Goal: Navigation & Orientation: Find specific page/section

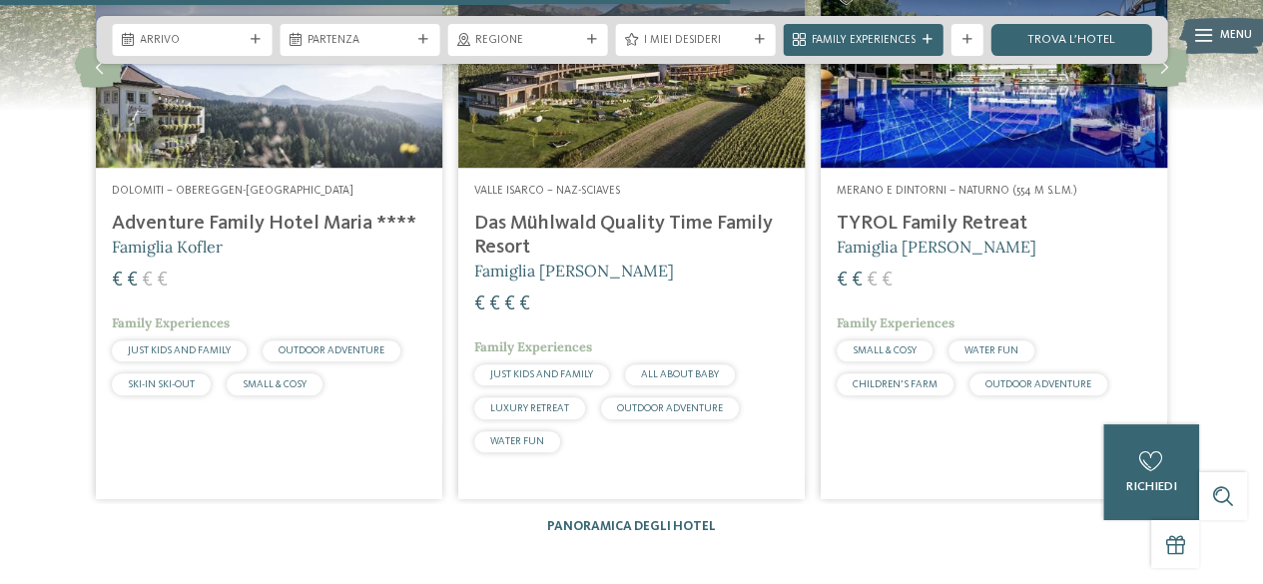
scroll to position [3994, 0]
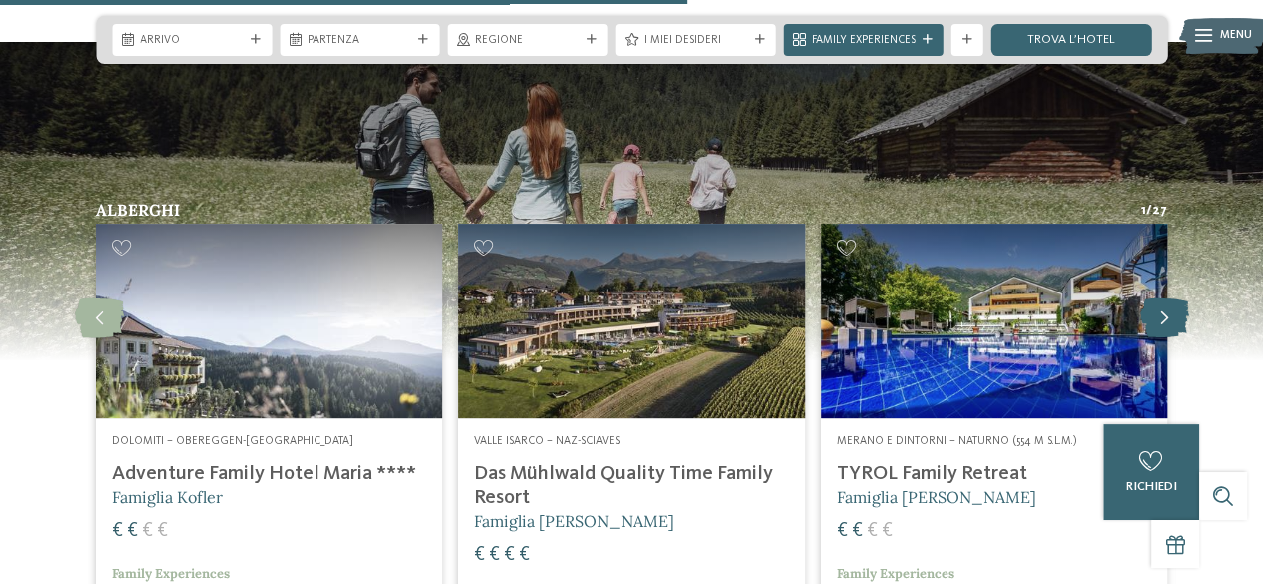
click at [1160, 299] on icon at bounding box center [1164, 319] width 49 height 40
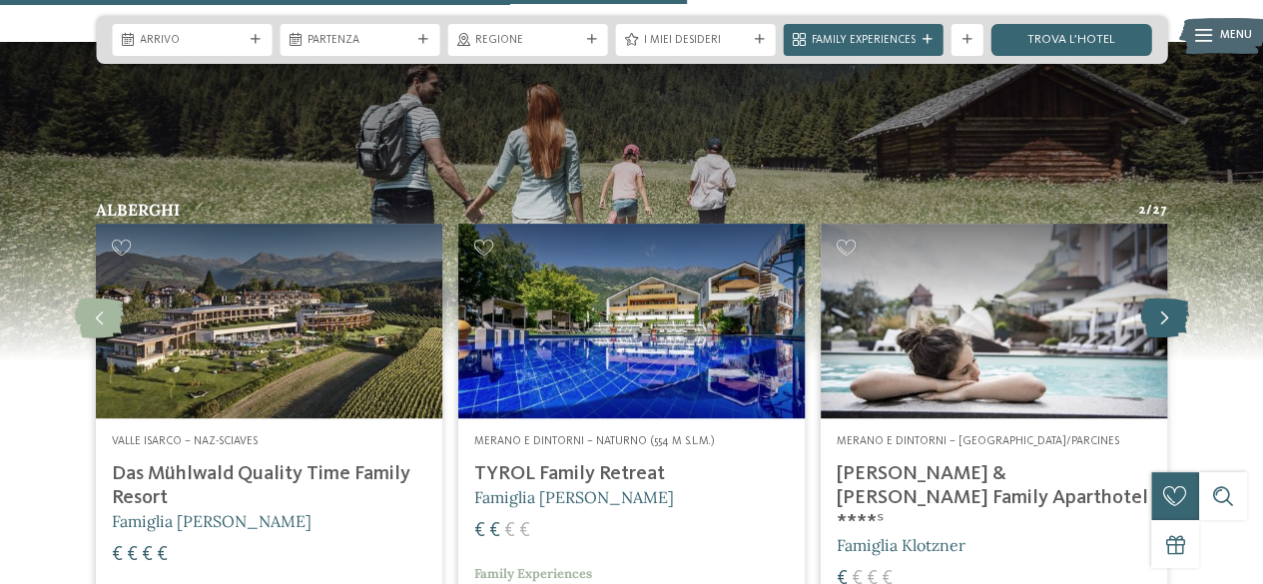
click at [1148, 299] on icon at bounding box center [1164, 319] width 49 height 40
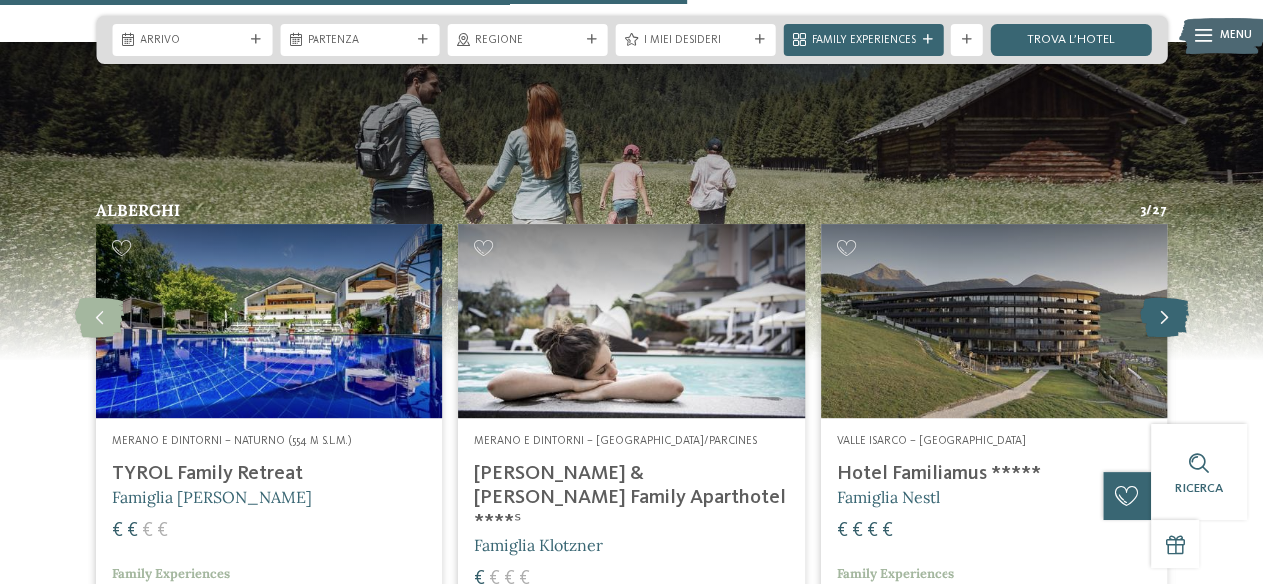
click at [1148, 299] on icon at bounding box center [1164, 319] width 49 height 40
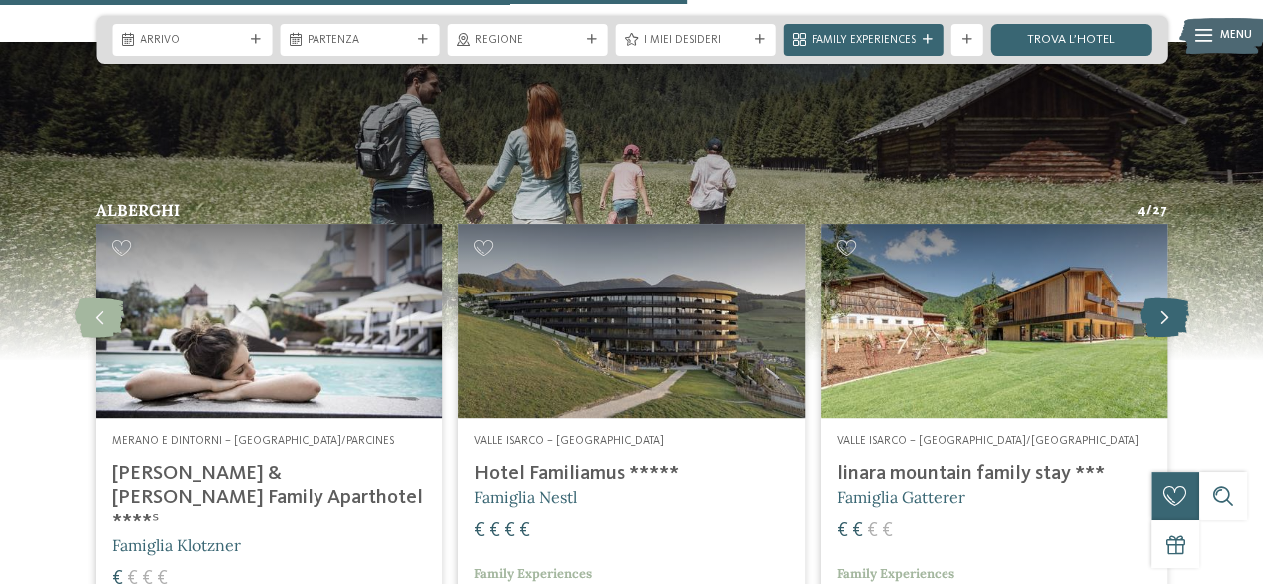
click at [1148, 299] on icon at bounding box center [1164, 319] width 49 height 40
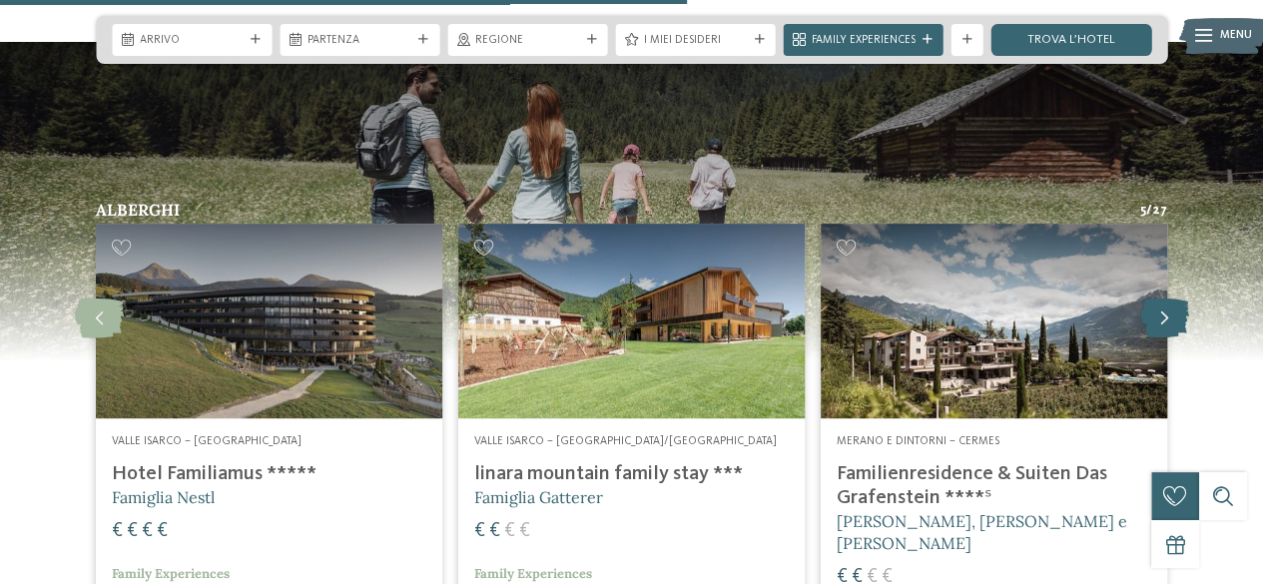
click at [1148, 299] on icon at bounding box center [1164, 319] width 49 height 40
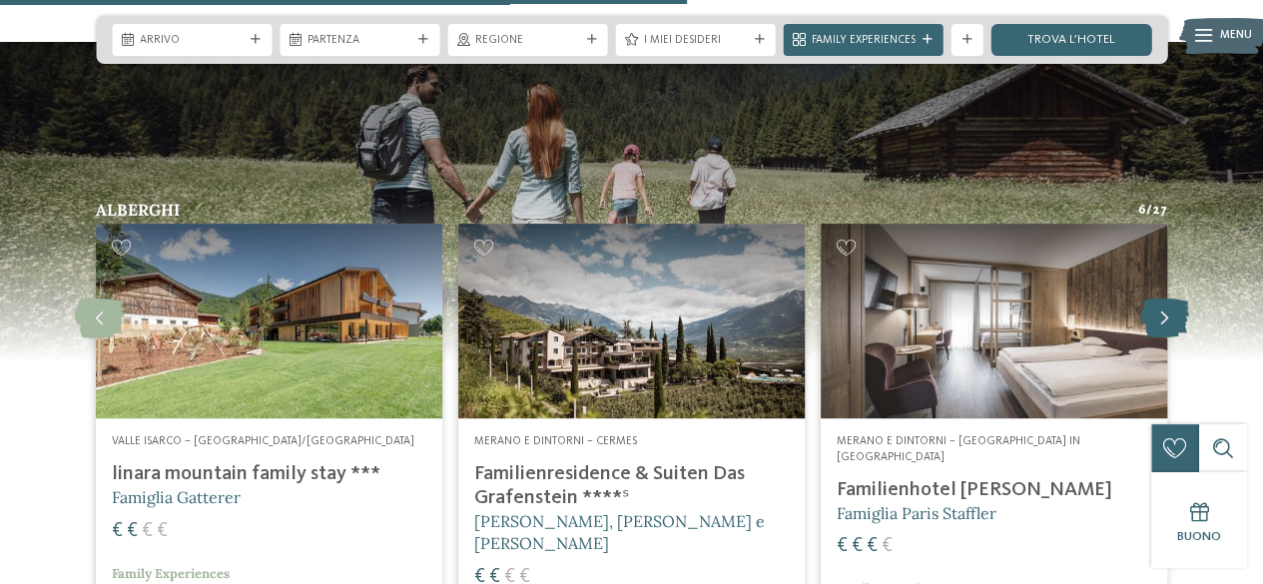
click at [1148, 299] on icon at bounding box center [1164, 319] width 49 height 40
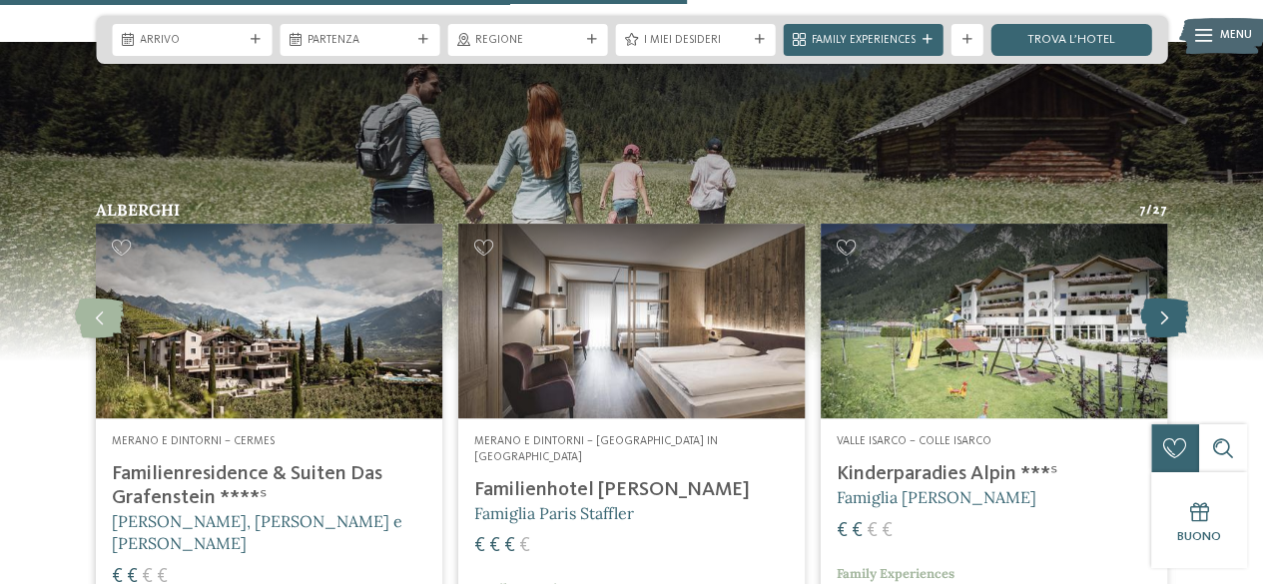
click at [1148, 299] on icon at bounding box center [1164, 319] width 49 height 40
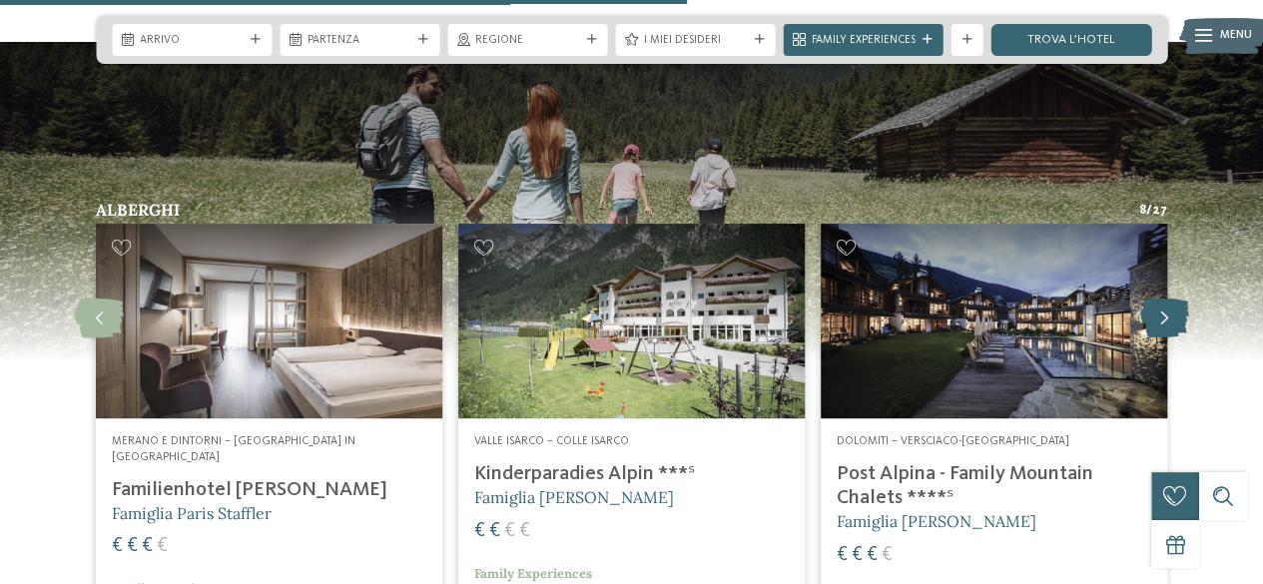
click at [1148, 299] on icon at bounding box center [1164, 319] width 49 height 40
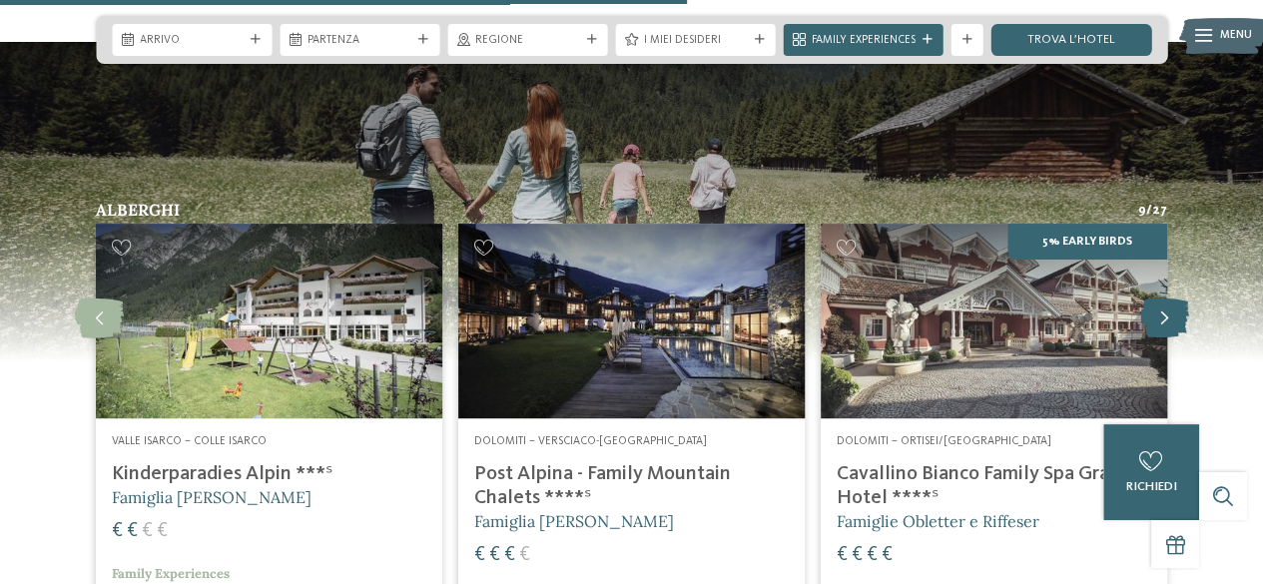
click at [1148, 299] on icon at bounding box center [1164, 319] width 49 height 40
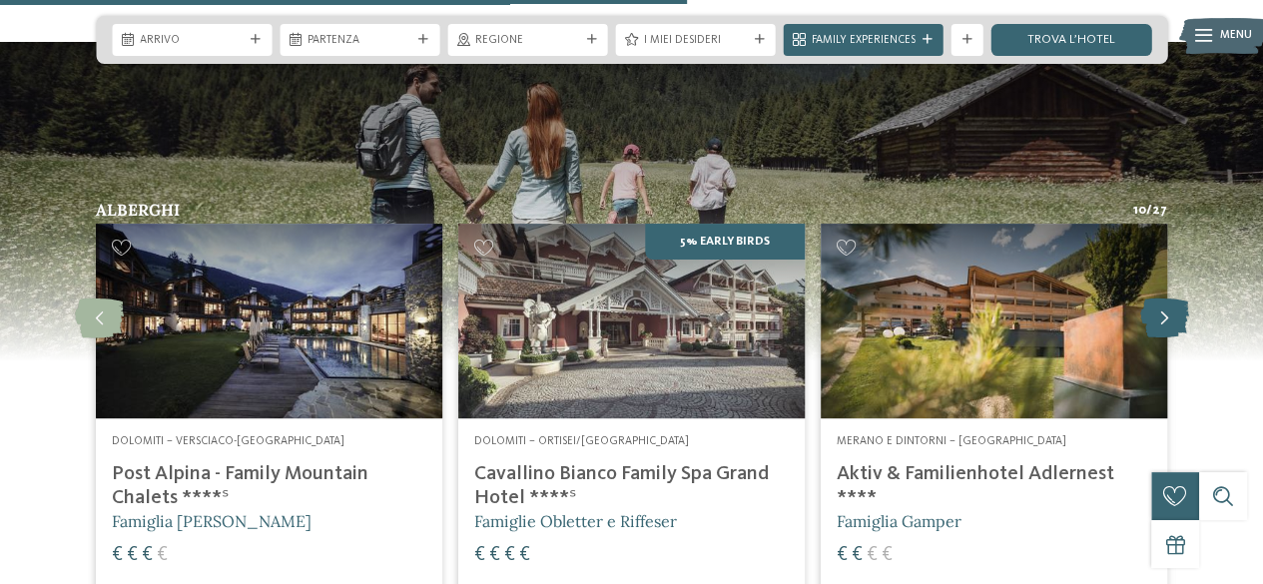
click at [1148, 299] on icon at bounding box center [1164, 319] width 49 height 40
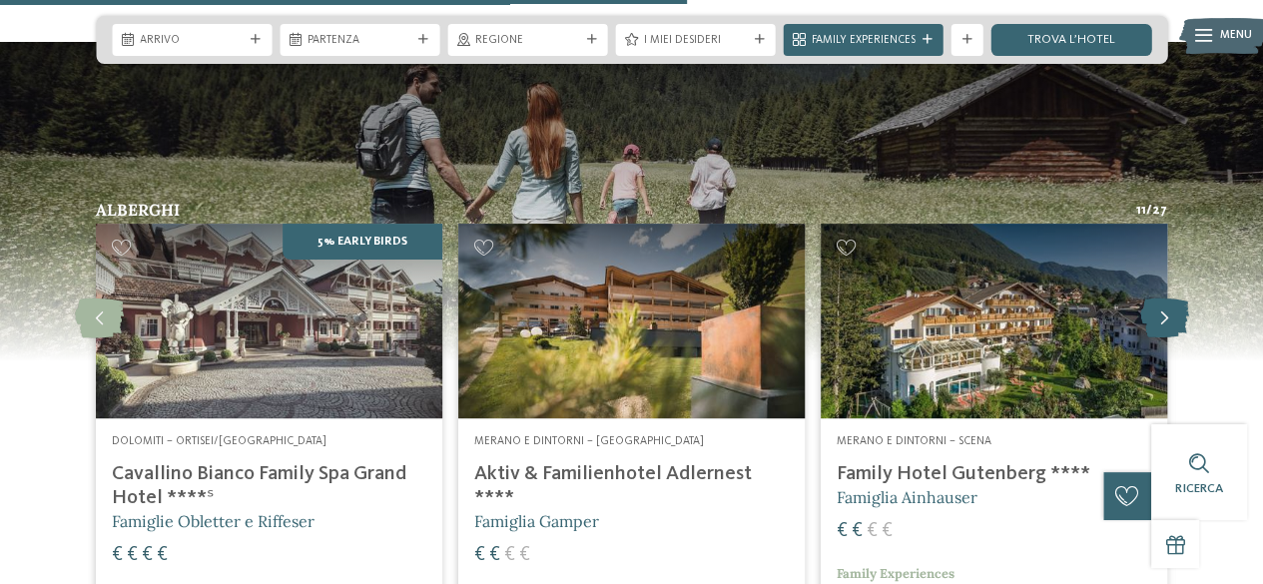
click at [1148, 299] on icon at bounding box center [1164, 319] width 49 height 40
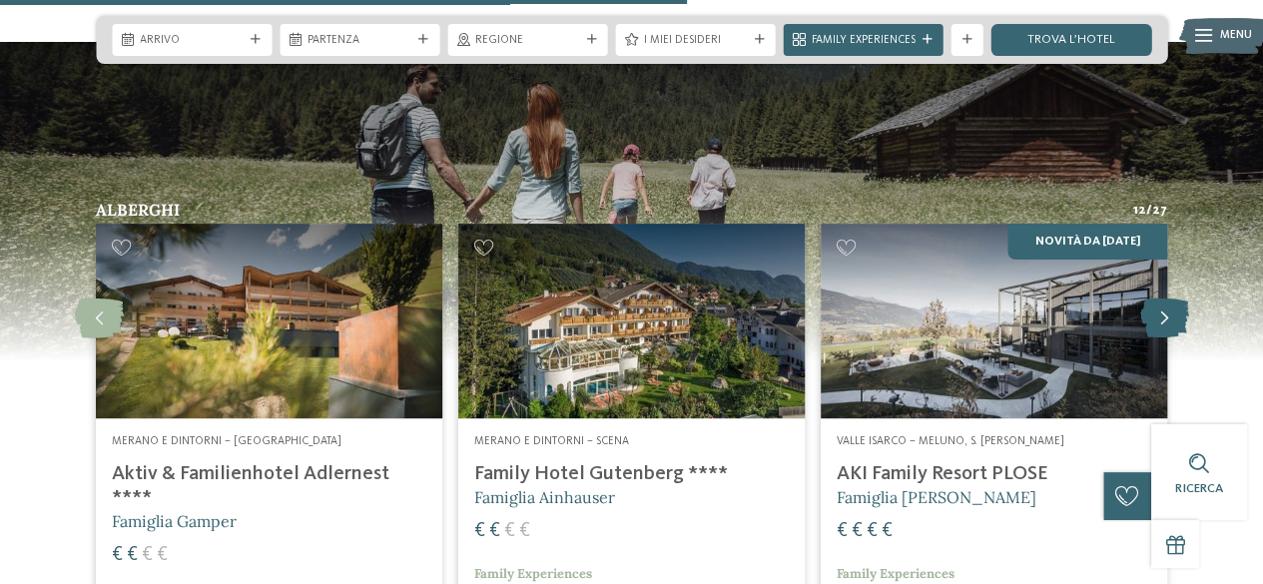
click at [1148, 299] on icon at bounding box center [1164, 319] width 49 height 40
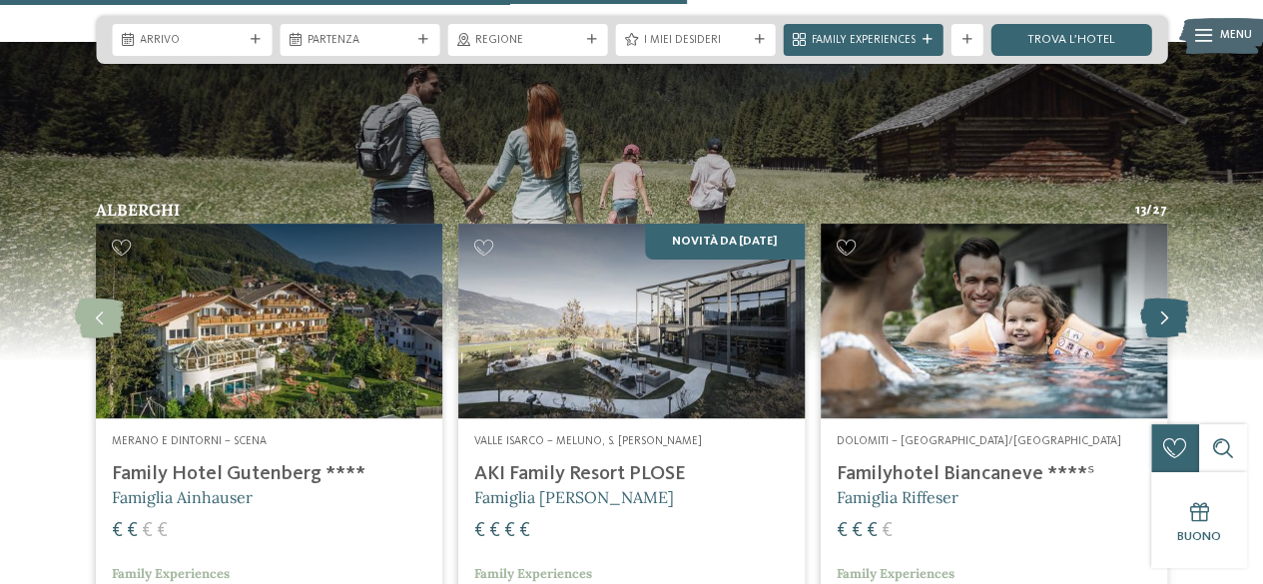
click at [1148, 299] on icon at bounding box center [1164, 319] width 49 height 40
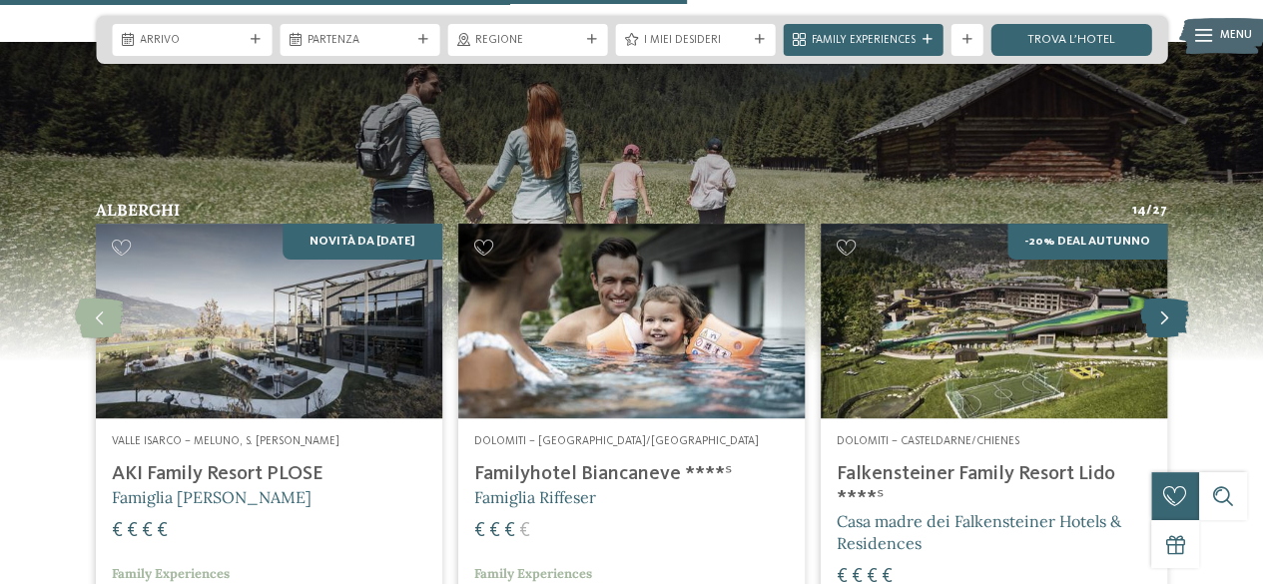
click at [1148, 299] on icon at bounding box center [1164, 319] width 49 height 40
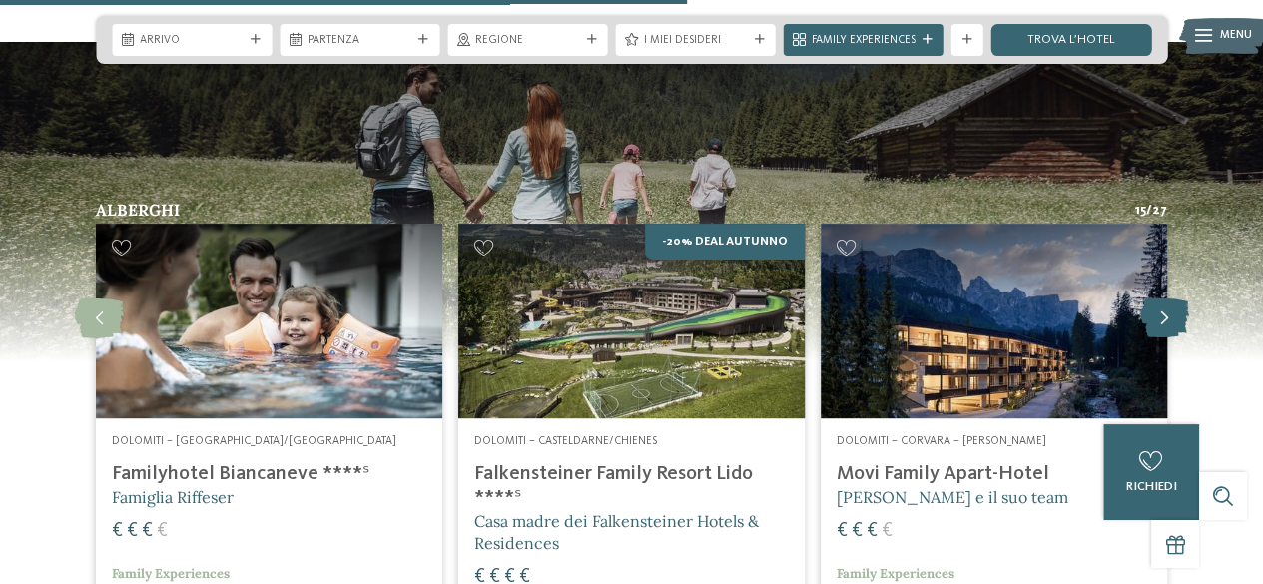
click at [1148, 299] on icon at bounding box center [1164, 319] width 49 height 40
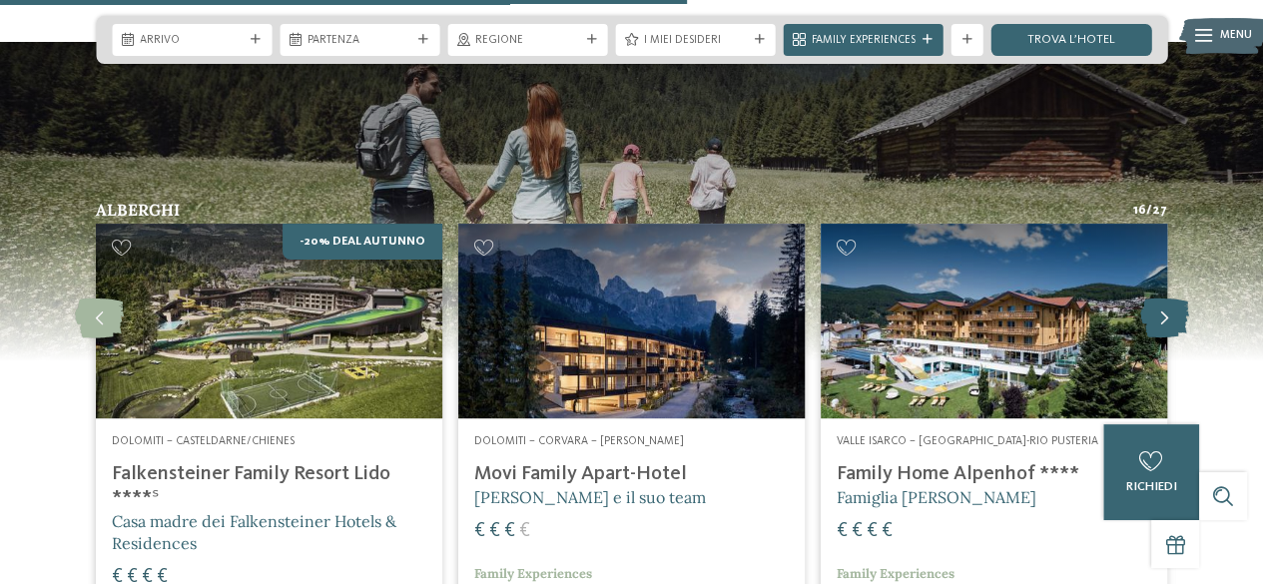
click at [1148, 299] on icon at bounding box center [1164, 319] width 49 height 40
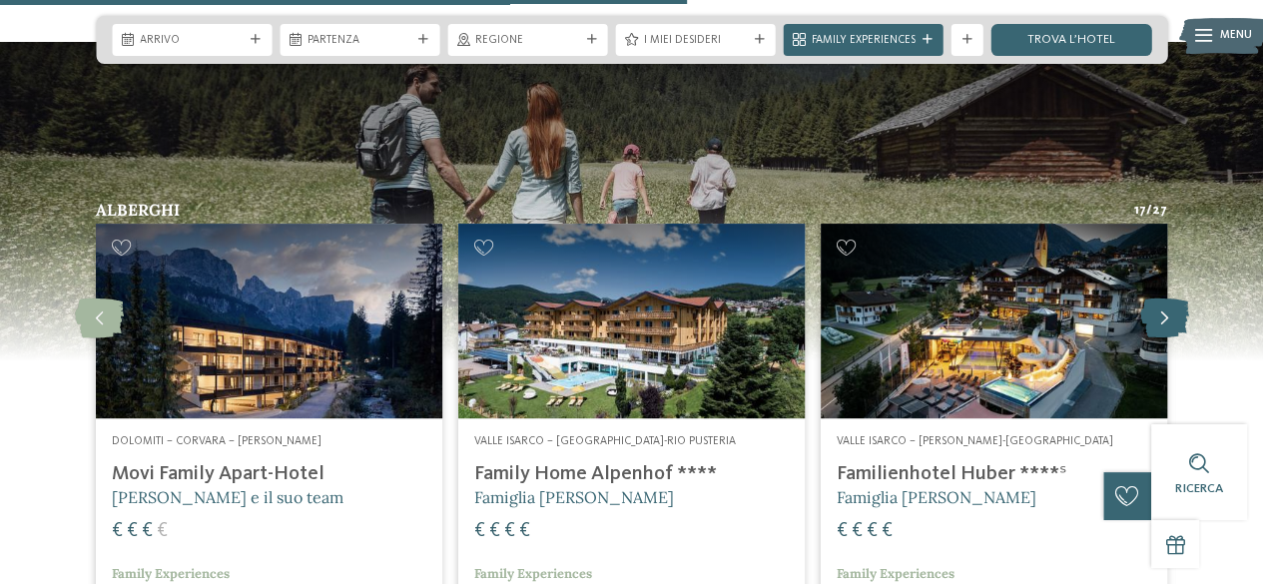
click at [1148, 299] on icon at bounding box center [1164, 319] width 49 height 40
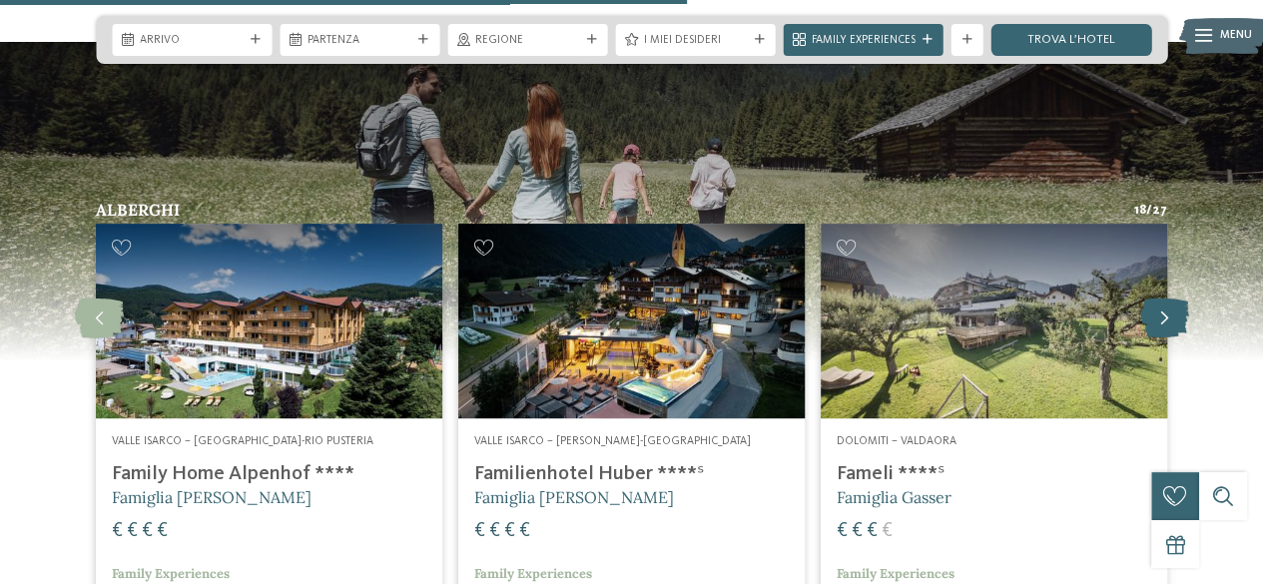
click at [1148, 299] on icon at bounding box center [1164, 319] width 49 height 40
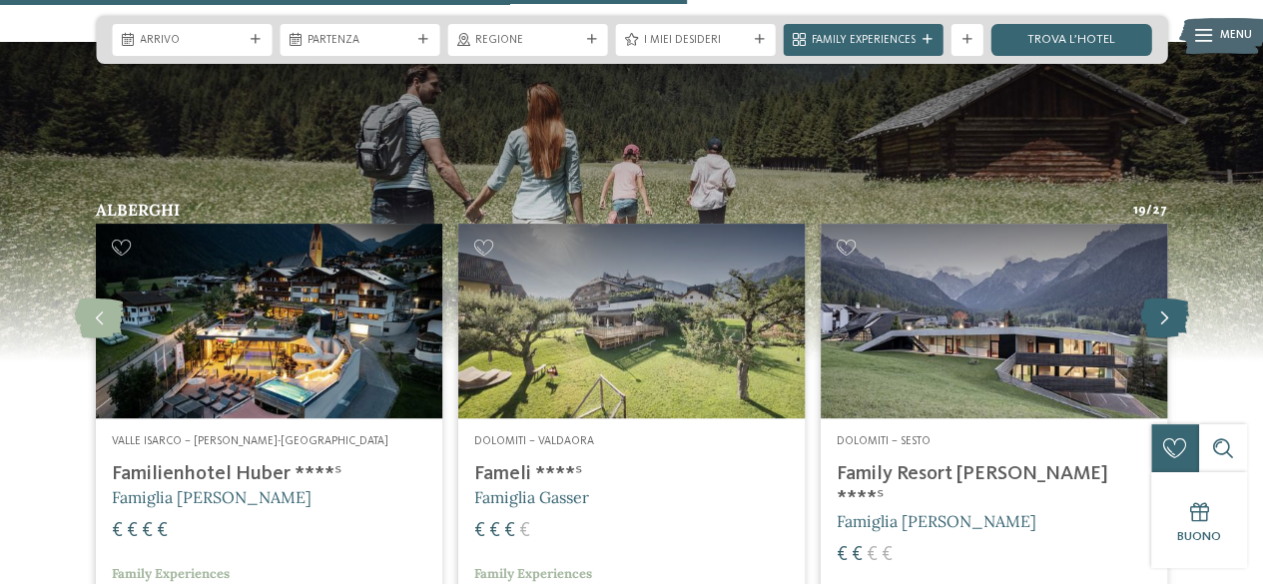
click at [1148, 299] on icon at bounding box center [1164, 319] width 49 height 40
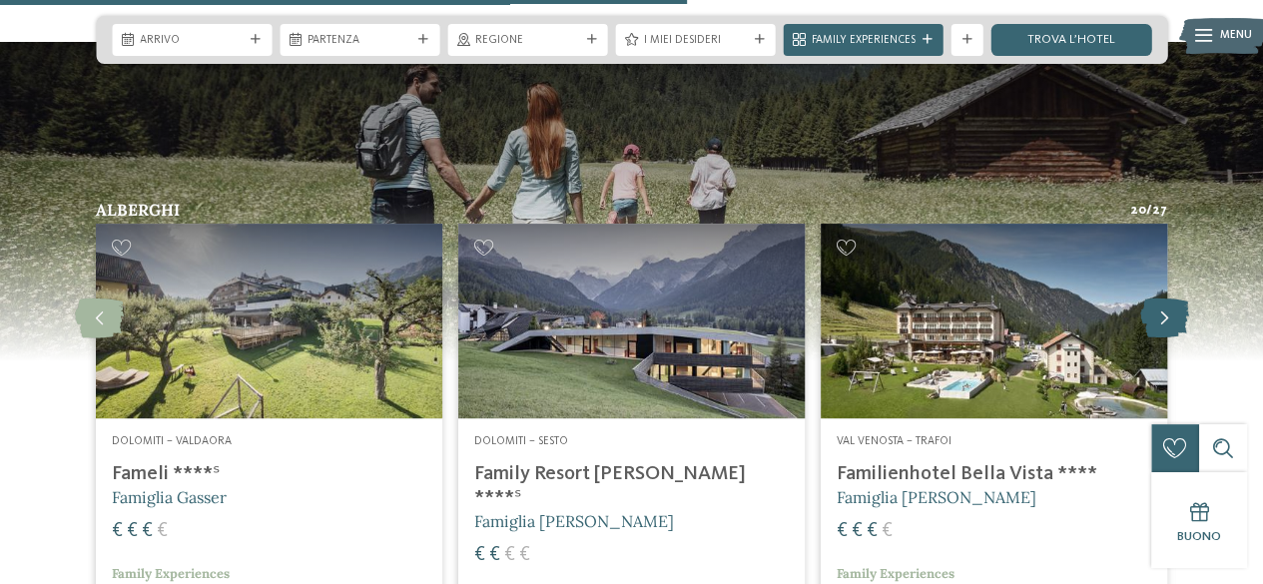
click at [1148, 299] on icon at bounding box center [1164, 319] width 49 height 40
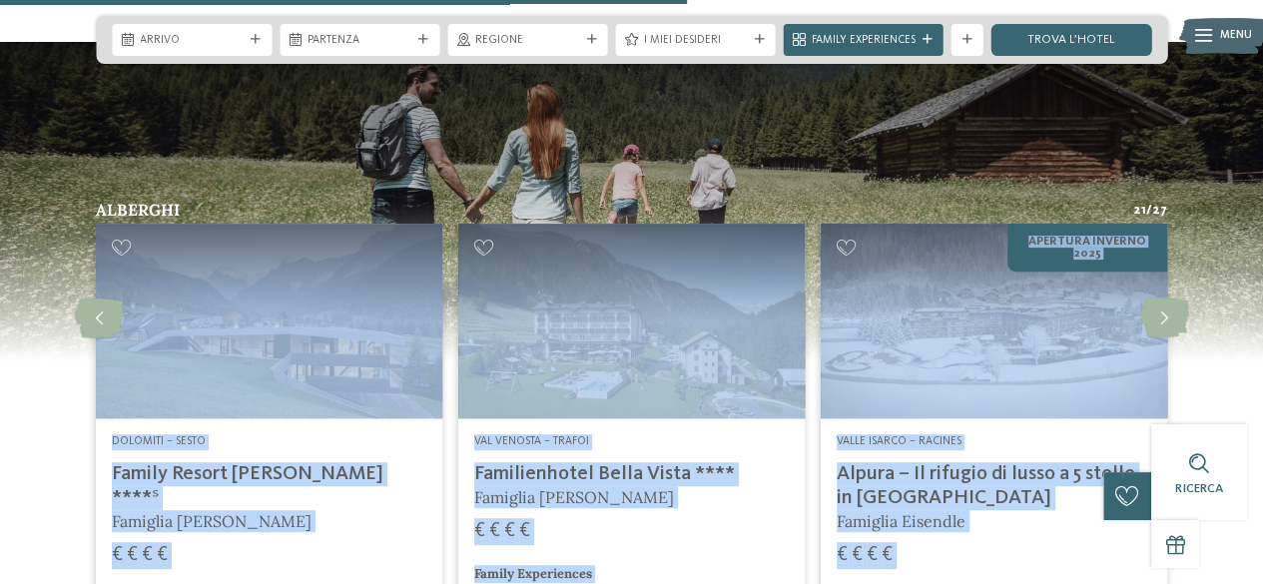
drag, startPoint x: 1148, startPoint y: 241, endPoint x: 1224, endPoint y: 249, distance: 76.3
click at [1224, 249] on div "Alberghi 21 / 27 slide 24 to 26 of 27 Dolomiti – S. [PERSON_NAME]/Val Gardena F…" at bounding box center [631, 493] width 1263 height 583
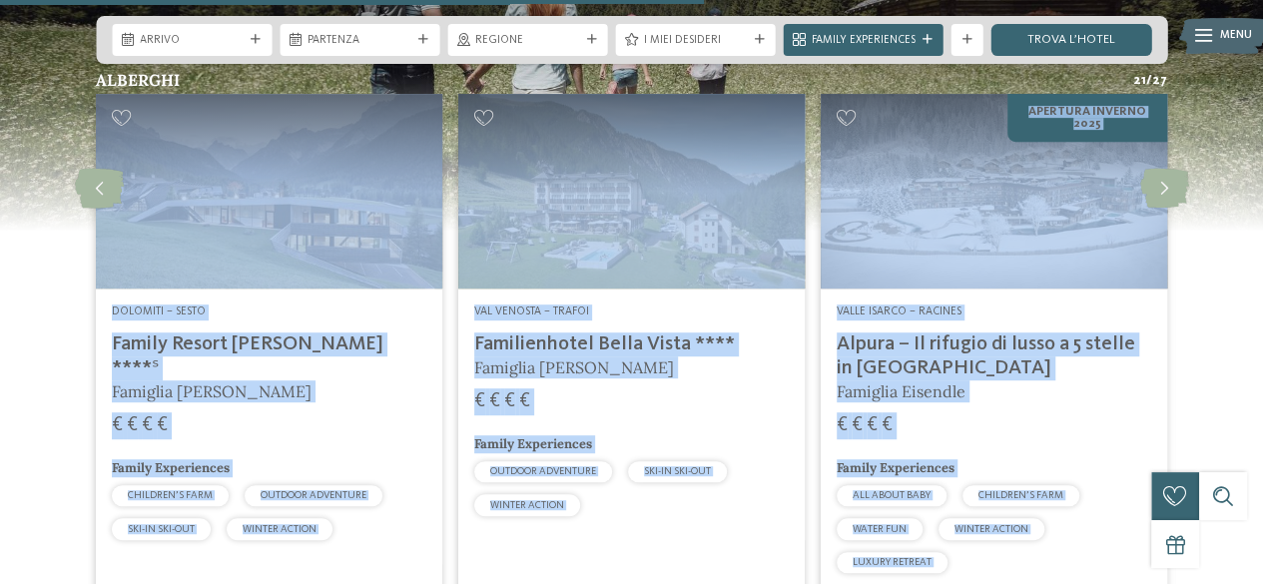
scroll to position [4094, 0]
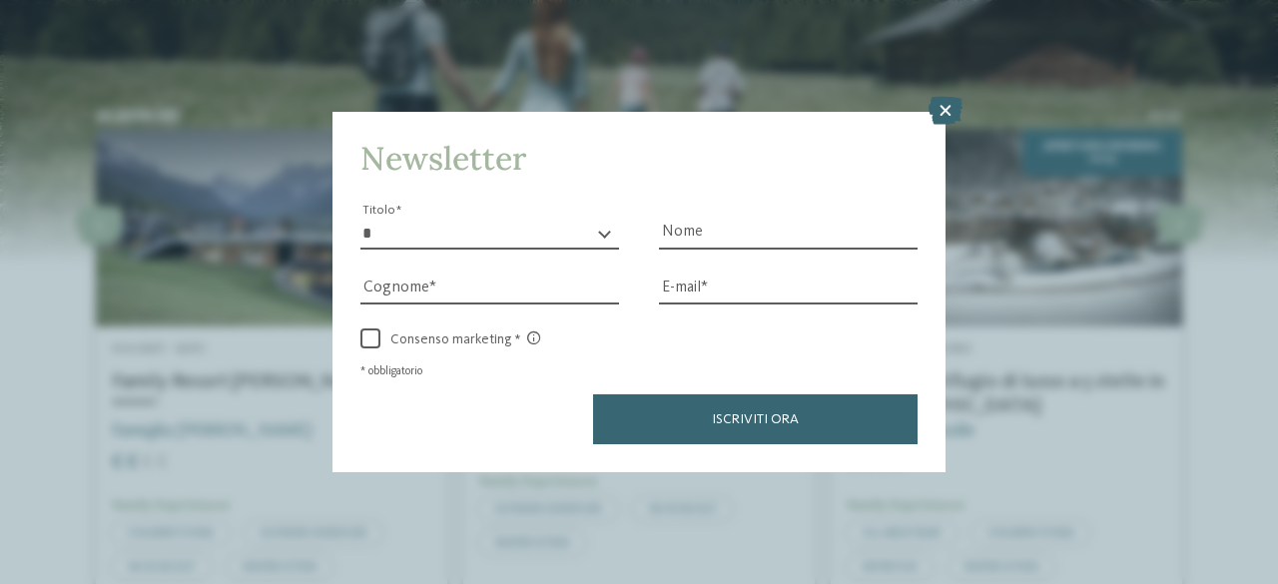
click at [959, 167] on div "Newsletter * ****** ******* ******** ****** Titolo Nome [GEOGRAPHIC_DATA] Fax" at bounding box center [639, 292] width 1278 height 584
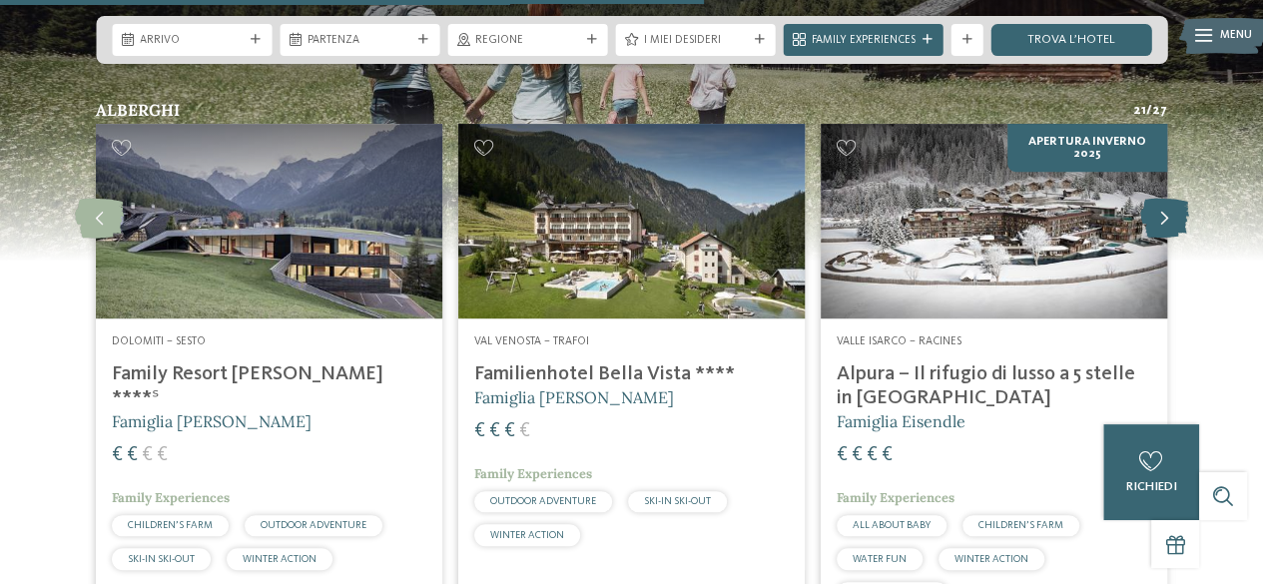
click at [1145, 199] on icon at bounding box center [1164, 219] width 49 height 40
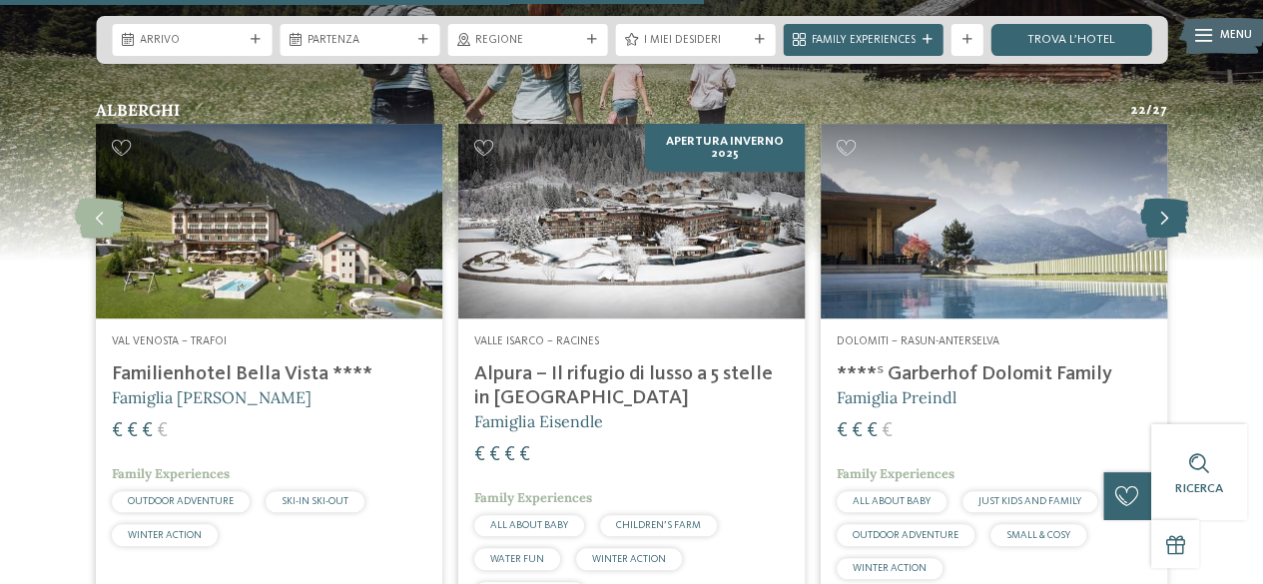
click at [1159, 199] on icon at bounding box center [1164, 219] width 49 height 40
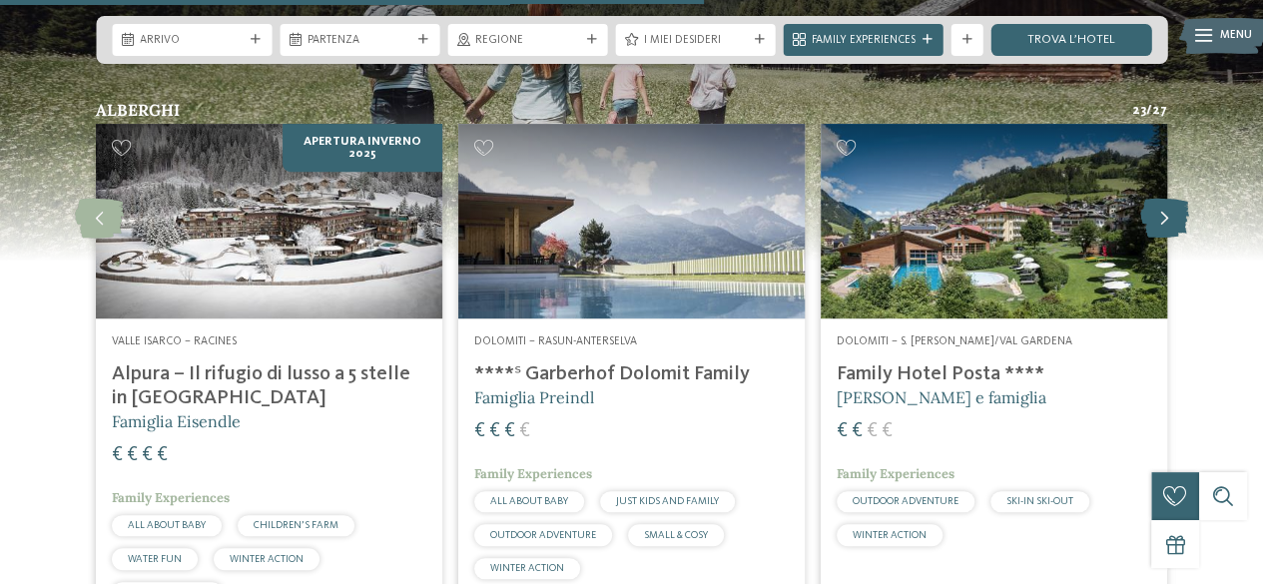
click at [1159, 199] on icon at bounding box center [1164, 219] width 49 height 40
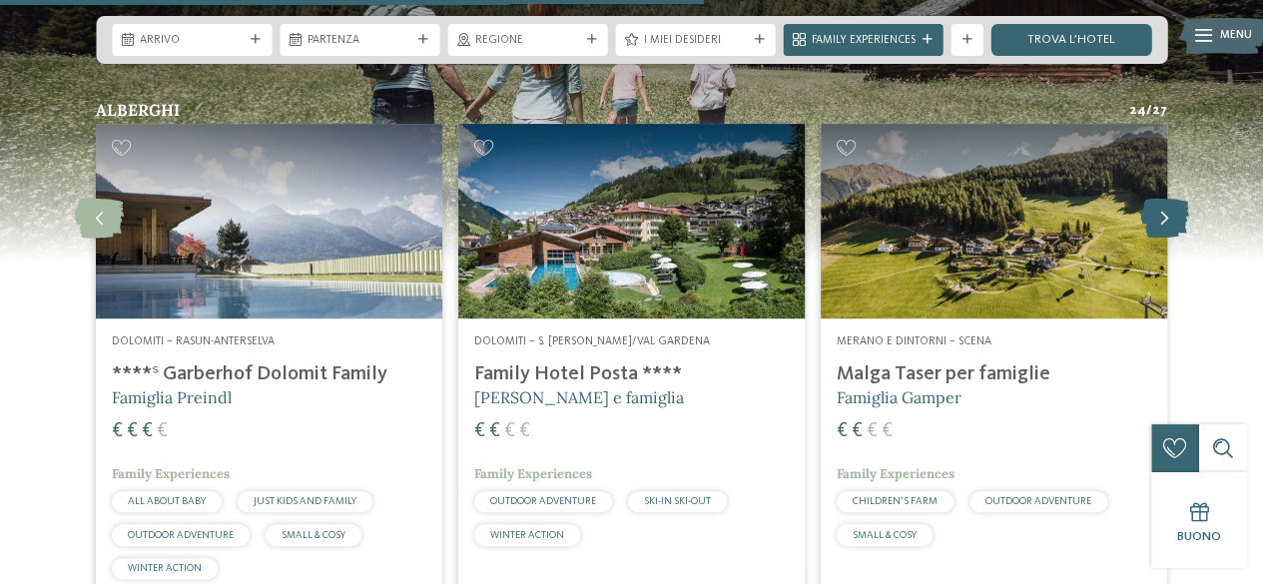
click at [1159, 199] on icon at bounding box center [1164, 219] width 49 height 40
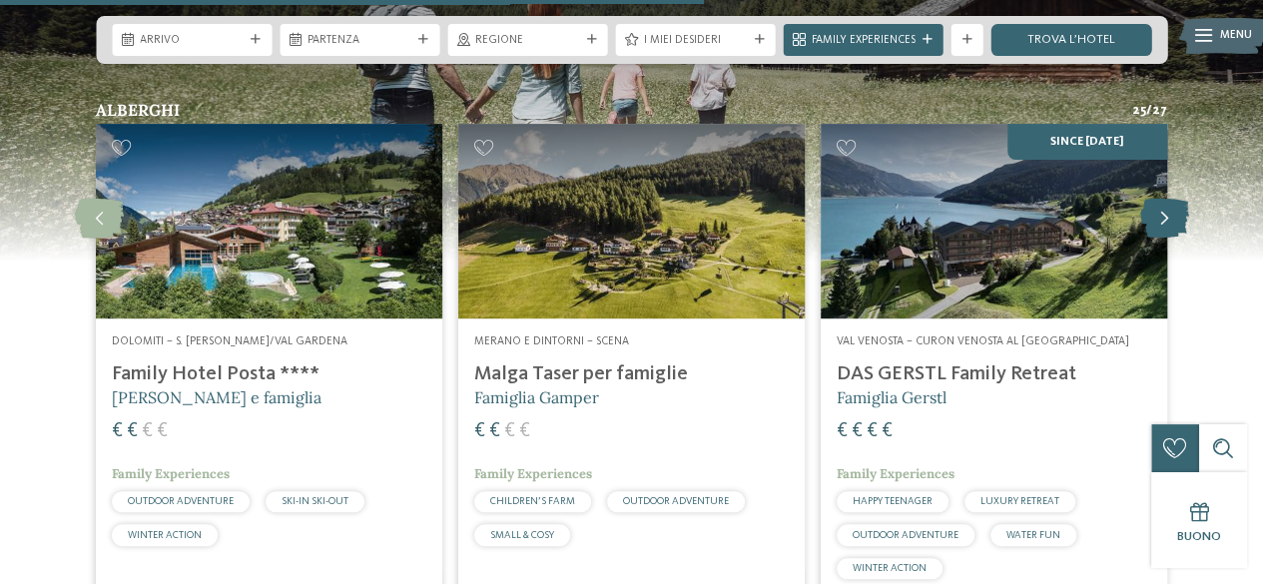
click at [1159, 199] on icon at bounding box center [1164, 219] width 49 height 40
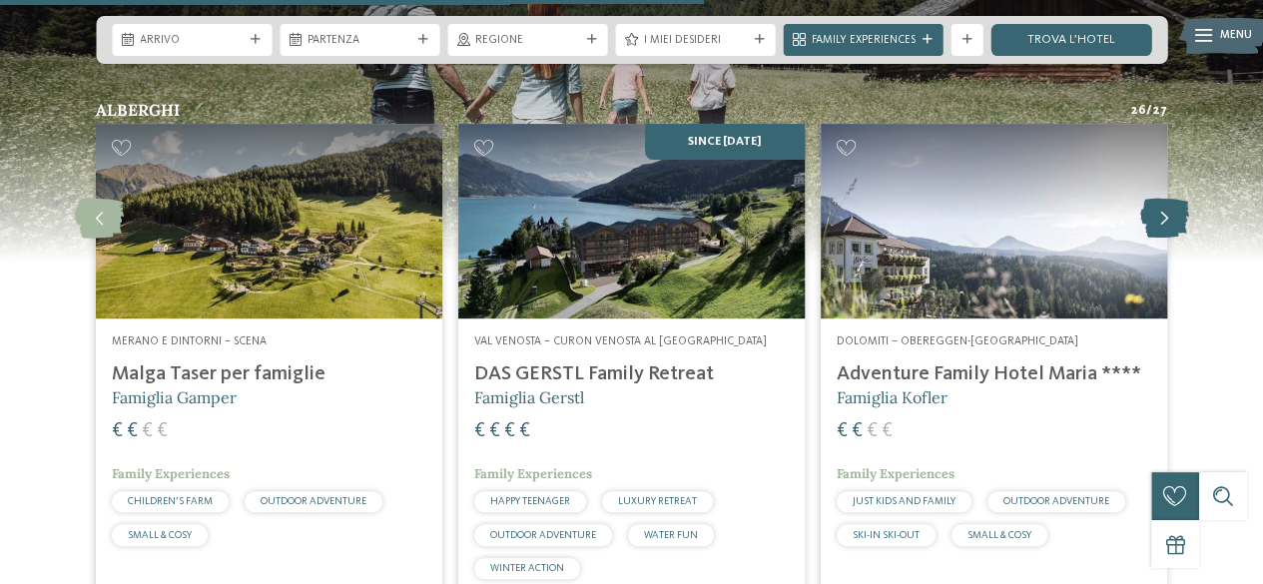
click at [1159, 199] on icon at bounding box center [1164, 219] width 49 height 40
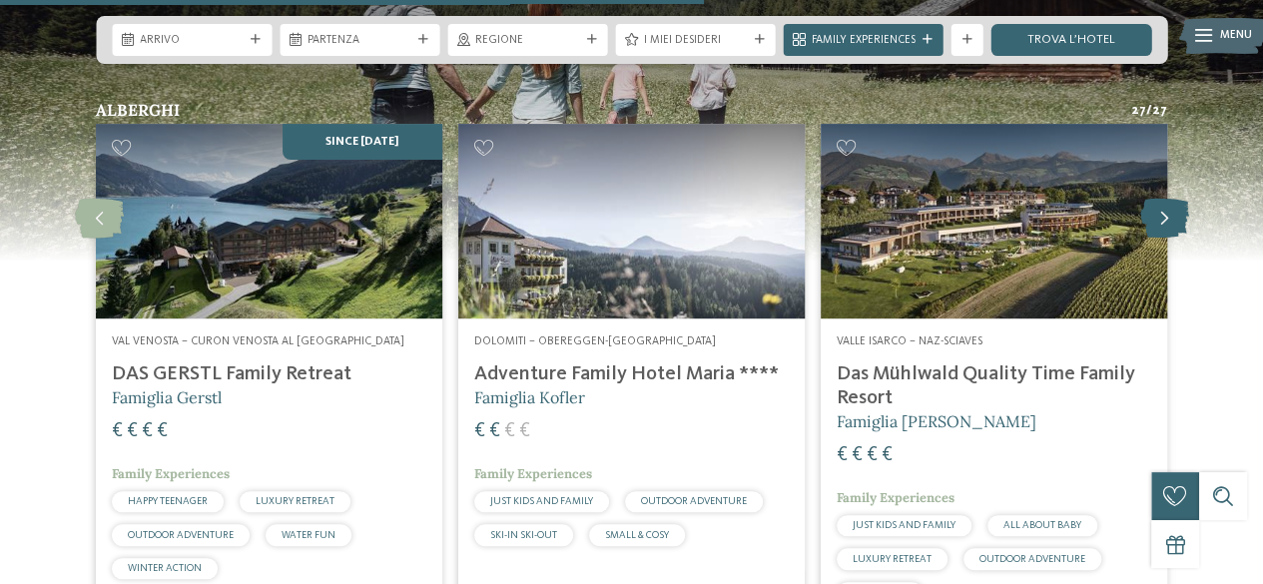
click at [1159, 199] on icon at bounding box center [1164, 219] width 49 height 40
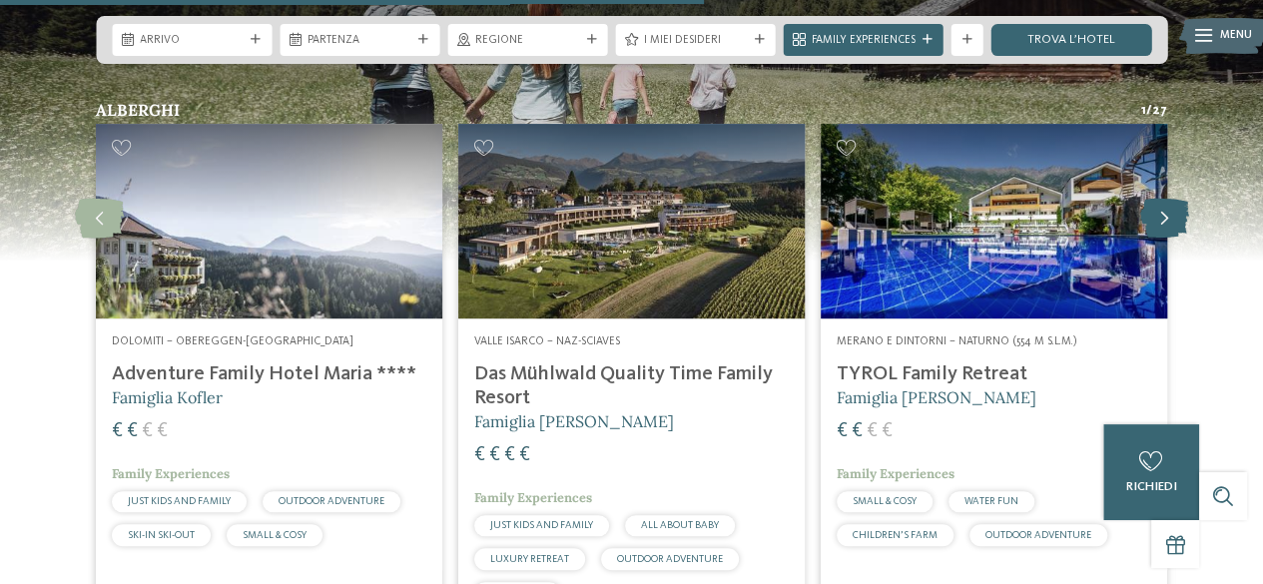
click at [1159, 199] on icon at bounding box center [1164, 219] width 49 height 40
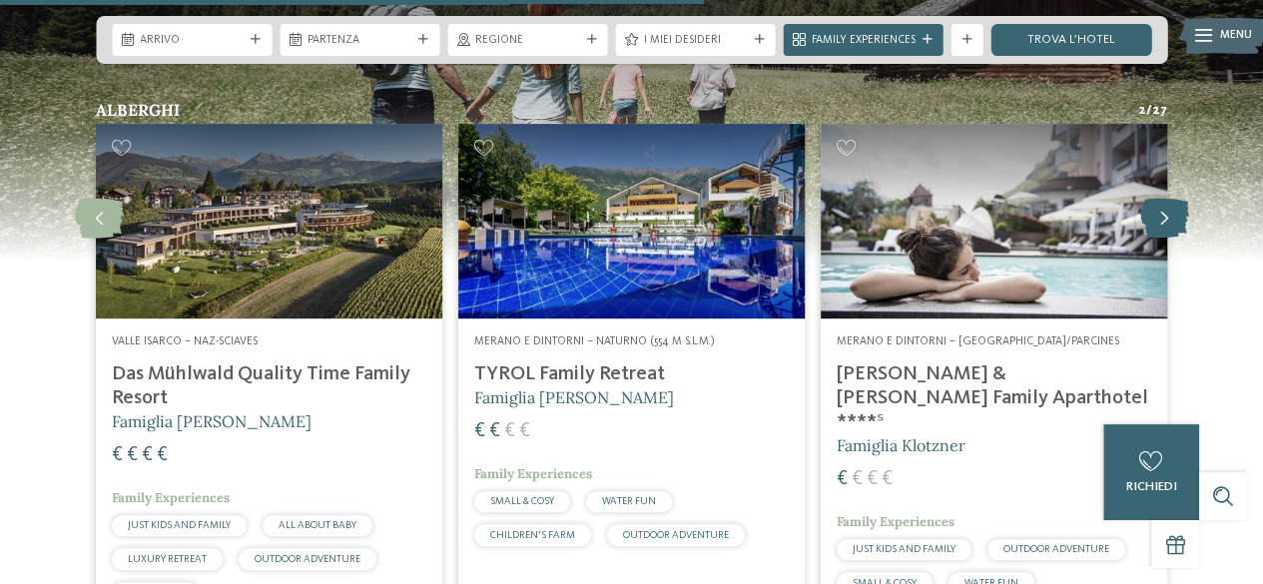
click at [1159, 199] on icon at bounding box center [1164, 219] width 49 height 40
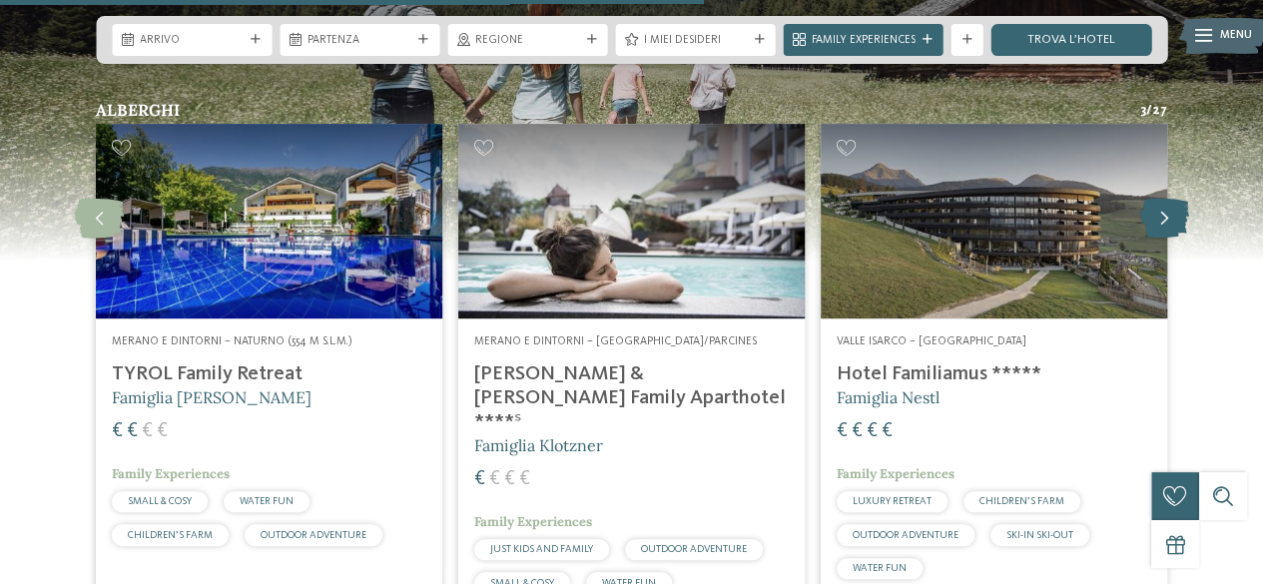
click at [1159, 199] on icon at bounding box center [1164, 219] width 49 height 40
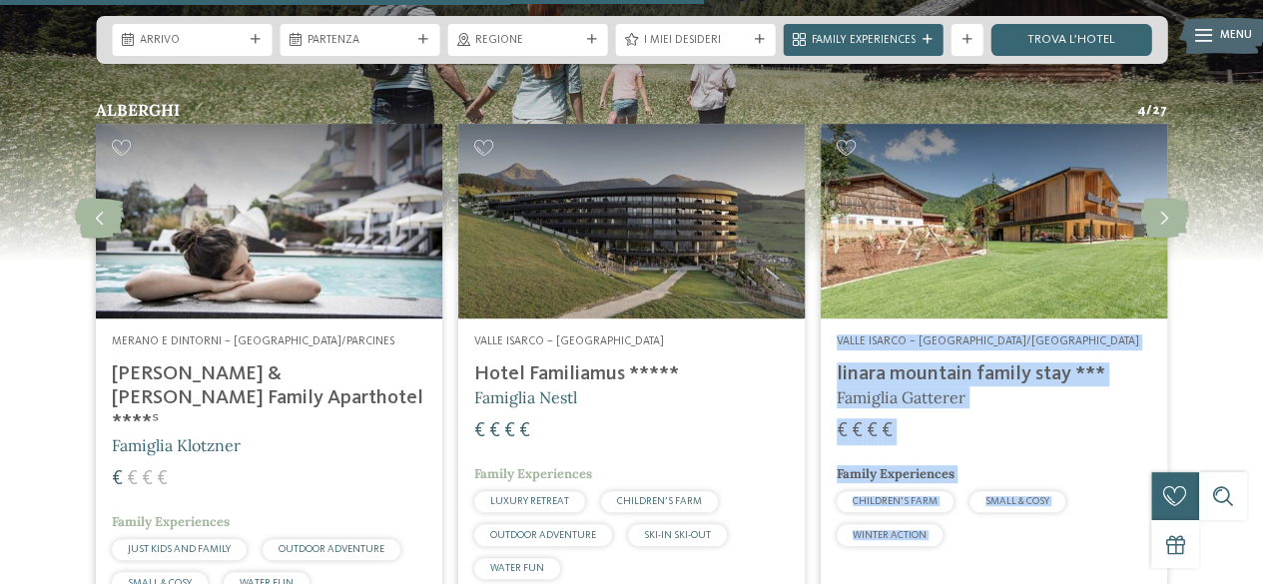
drag, startPoint x: 1159, startPoint y: 144, endPoint x: 1163, endPoint y: 208, distance: 64.0
click at [1163, 208] on div "slide 7 to 9 of 27 Dolomiti – S. [PERSON_NAME]/Val Gardena Family Hotel Posta *…" at bounding box center [631, 389] width 1087 height 530
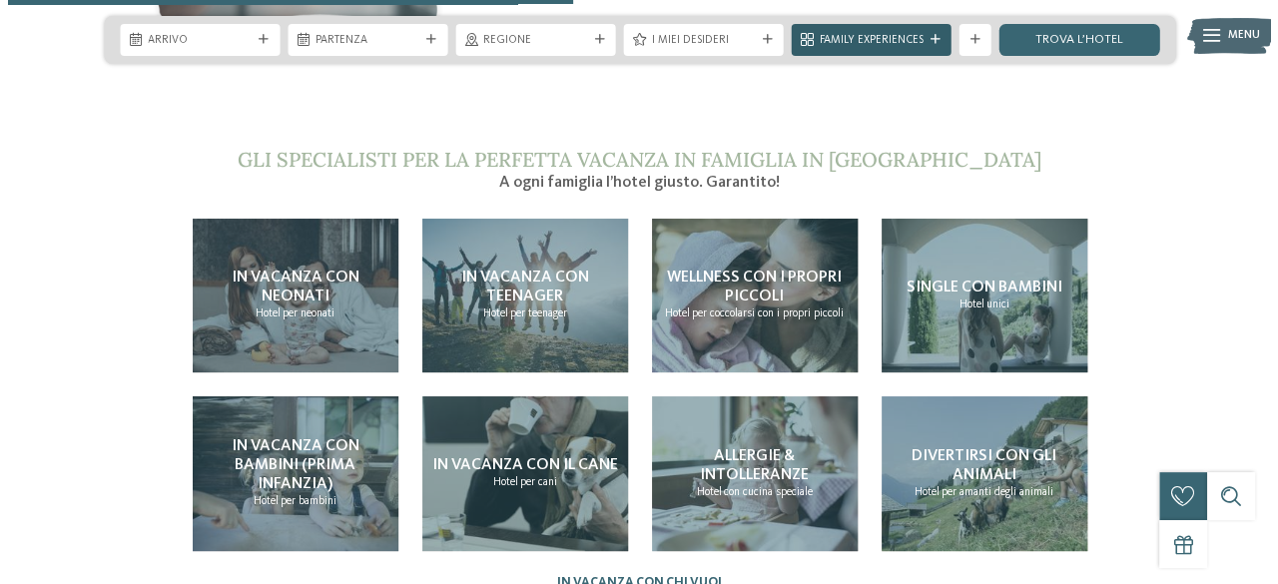
scroll to position [3295, 0]
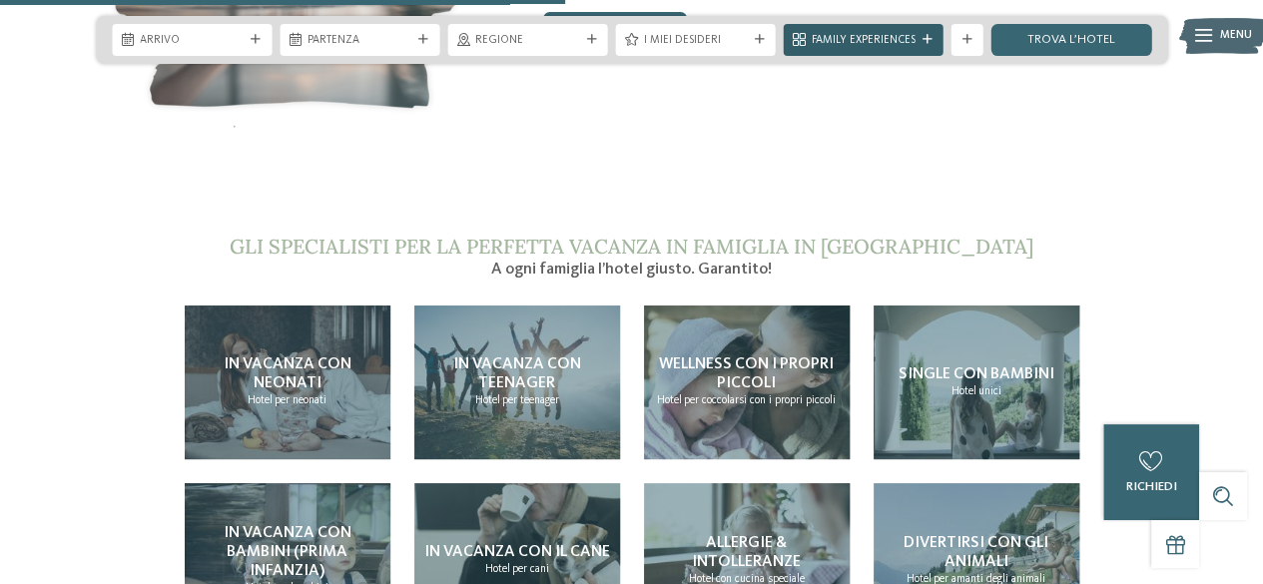
click at [901, 40] on span "Family Experiences" at bounding box center [864, 41] width 104 height 16
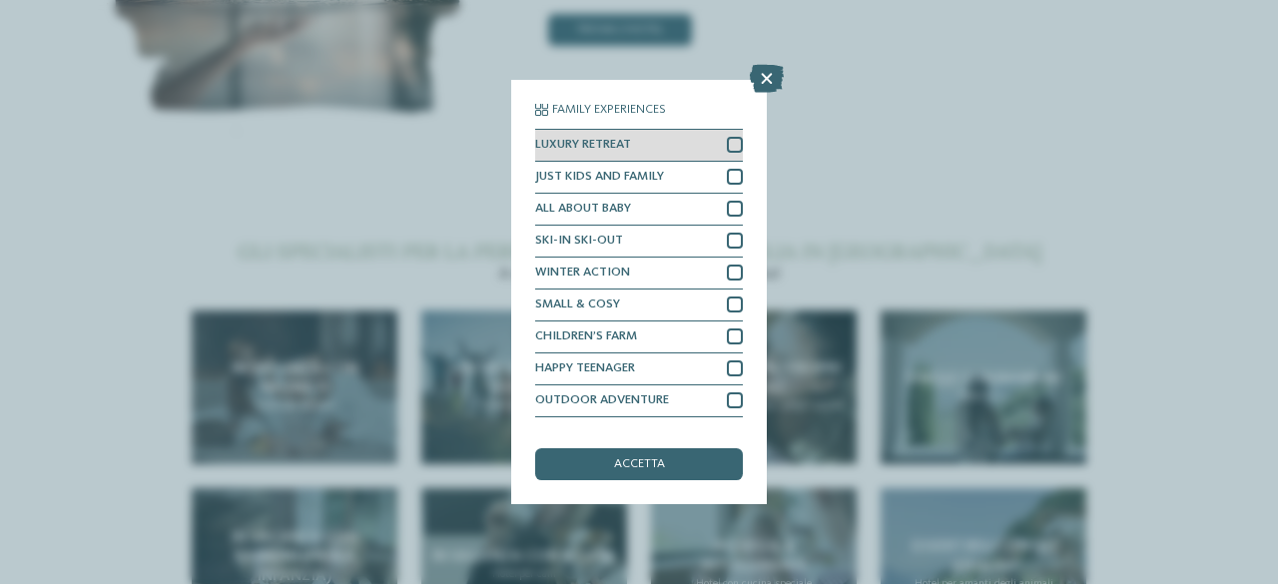
click at [727, 149] on div at bounding box center [735, 145] width 16 height 16
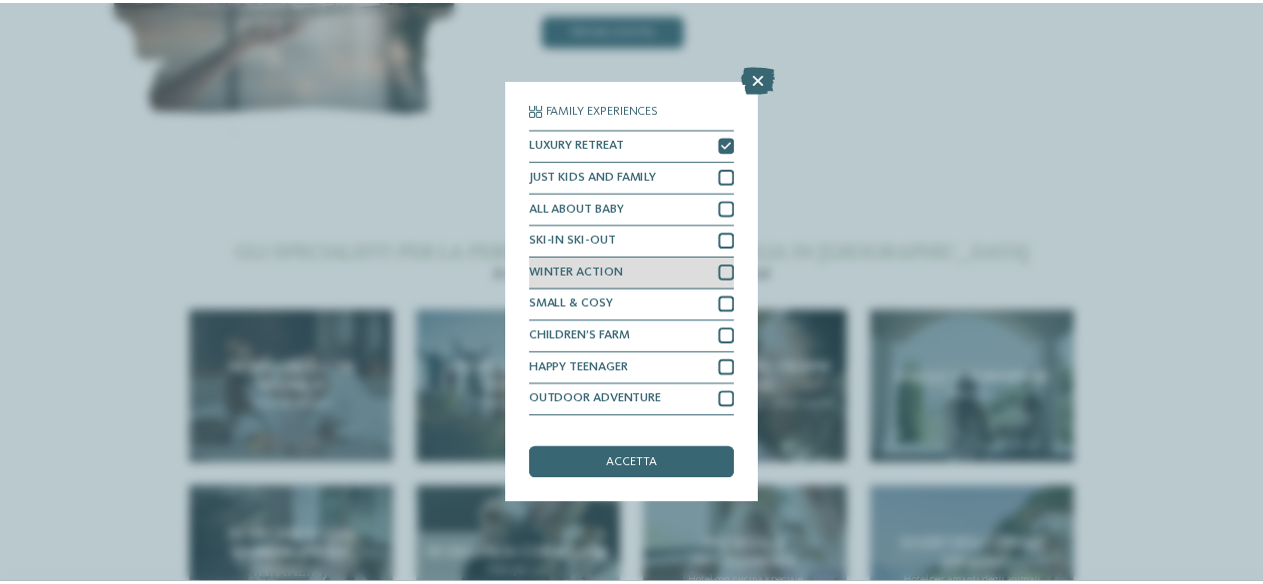
scroll to position [24, 0]
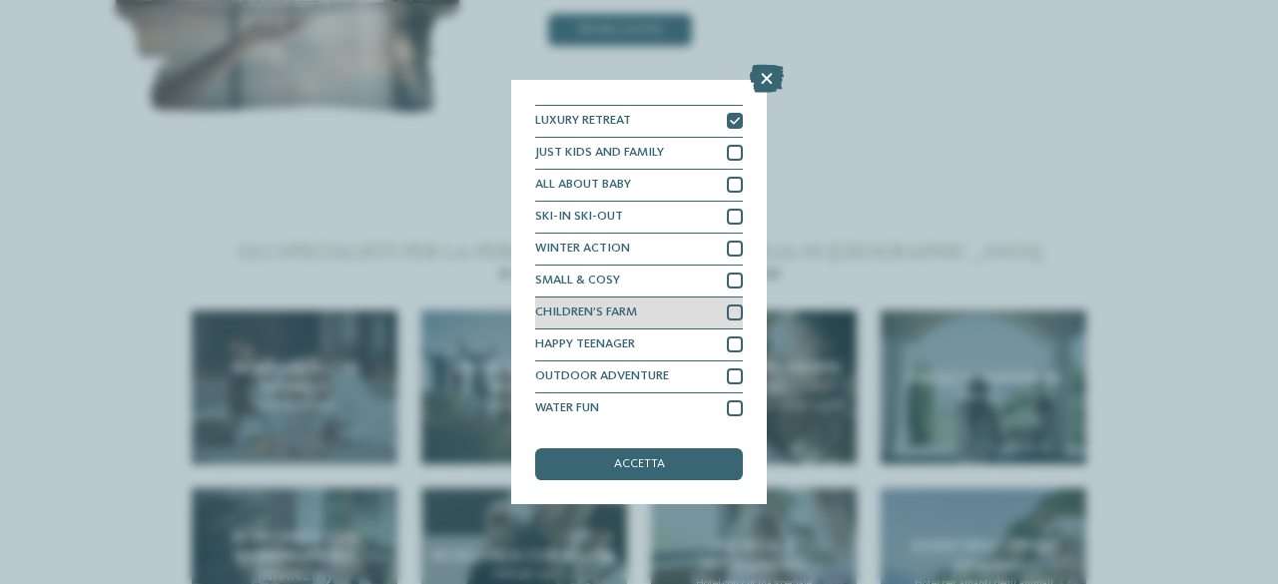
click at [727, 306] on div at bounding box center [735, 313] width 16 height 16
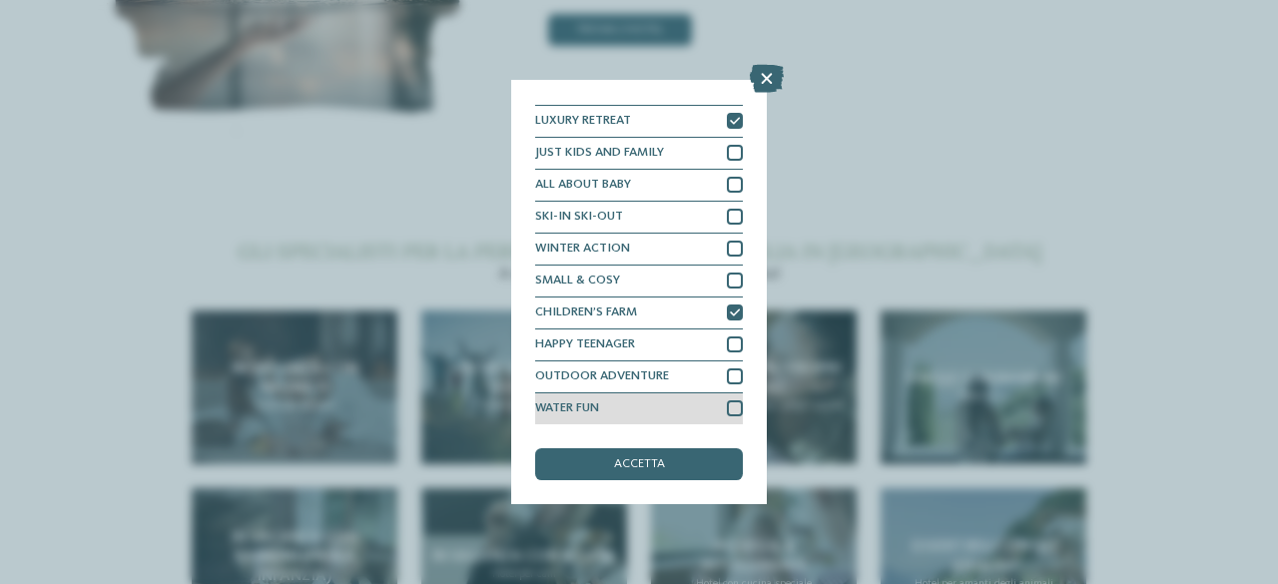
click at [716, 398] on div "WATER FUN" at bounding box center [639, 409] width 208 height 32
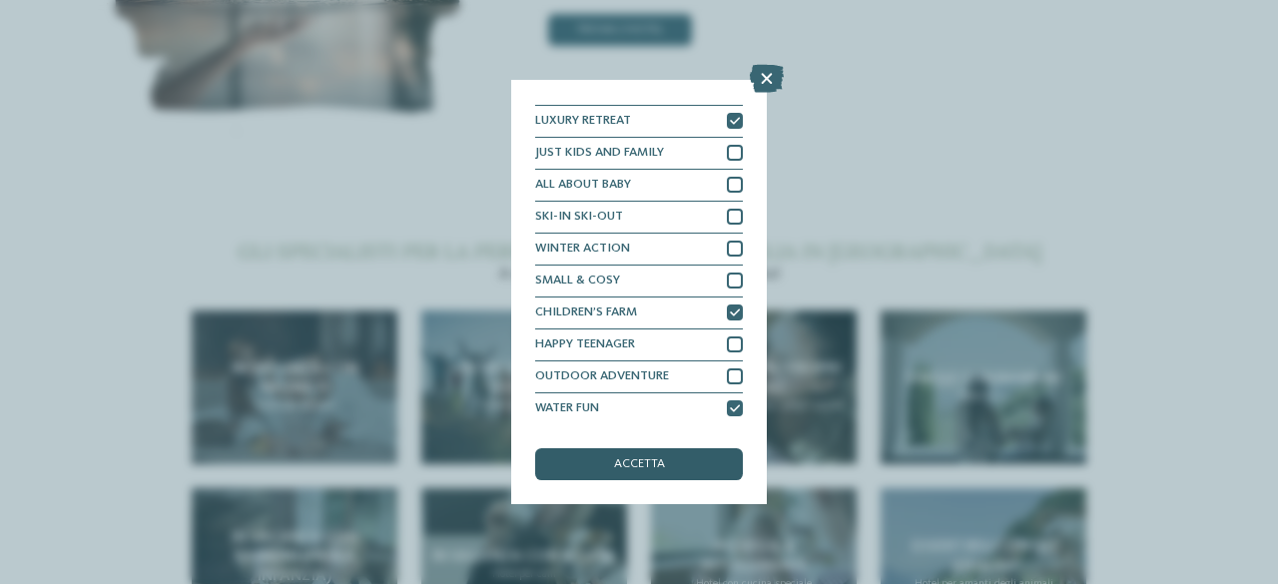
click at [679, 466] on div "accetta" at bounding box center [639, 464] width 208 height 32
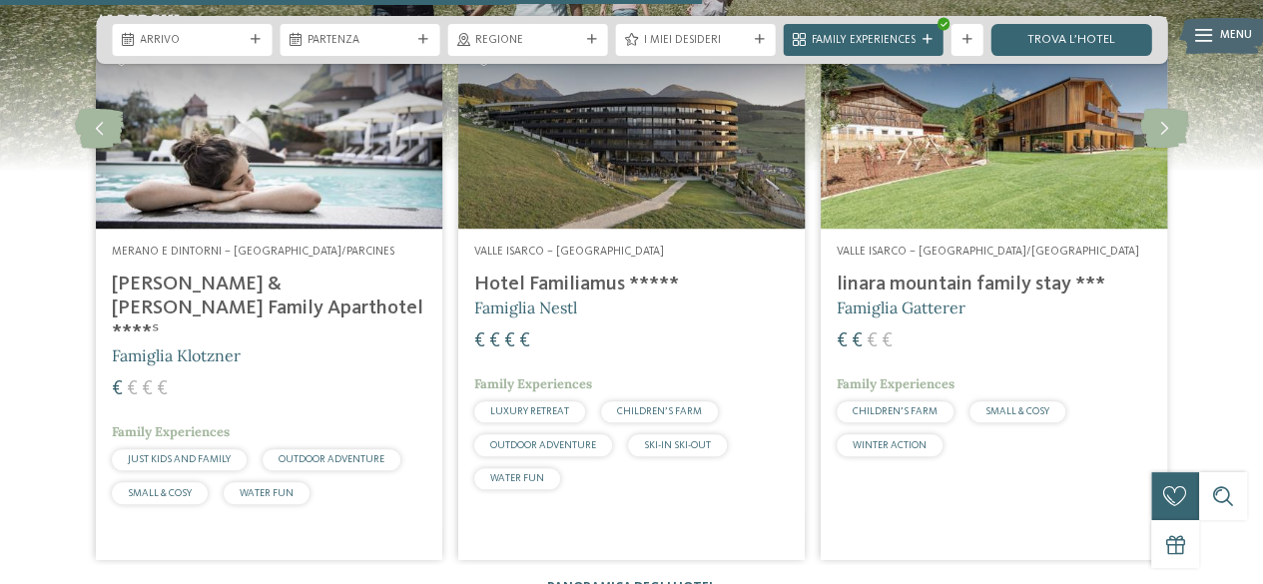
scroll to position [4094, 0]
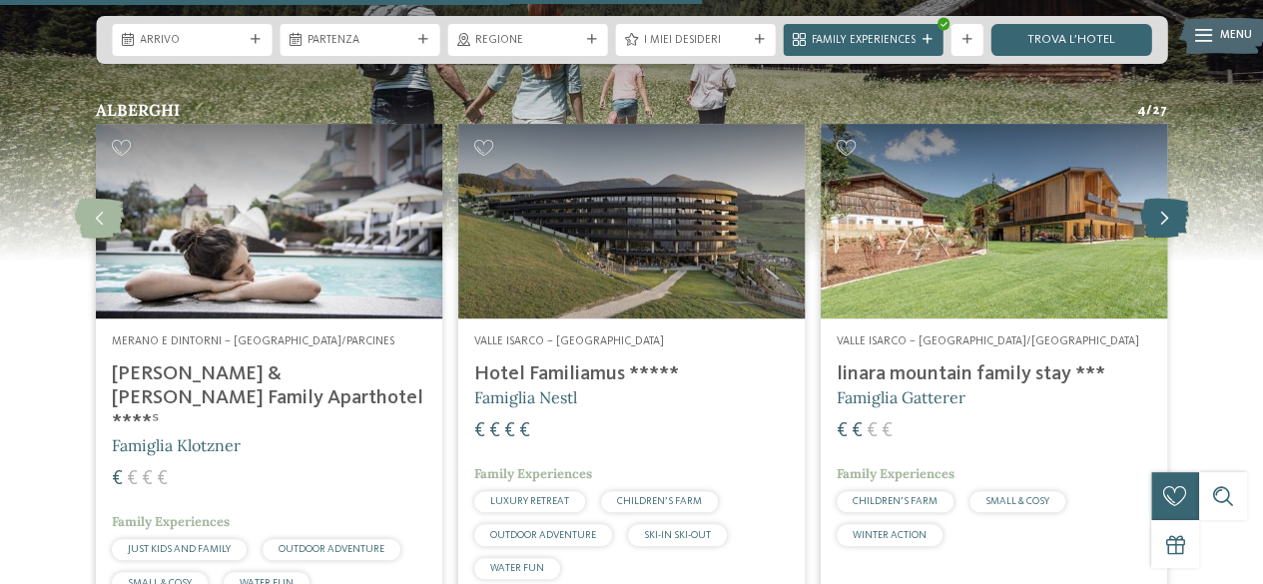
click at [1166, 199] on icon at bounding box center [1164, 219] width 49 height 40
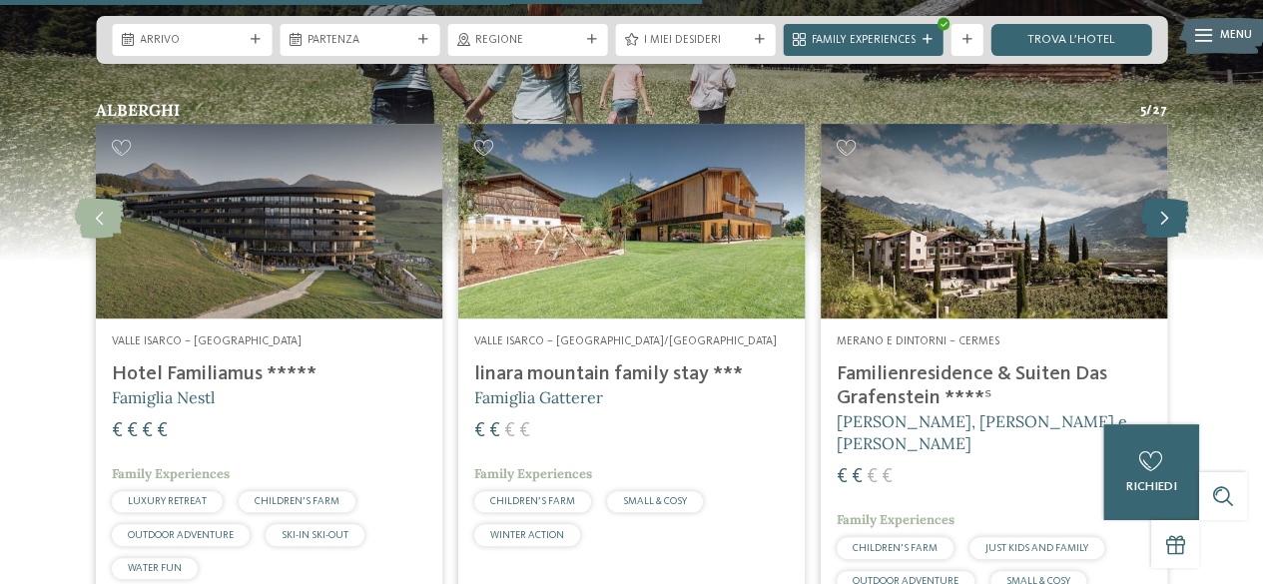
click at [1149, 199] on icon at bounding box center [1164, 219] width 49 height 40
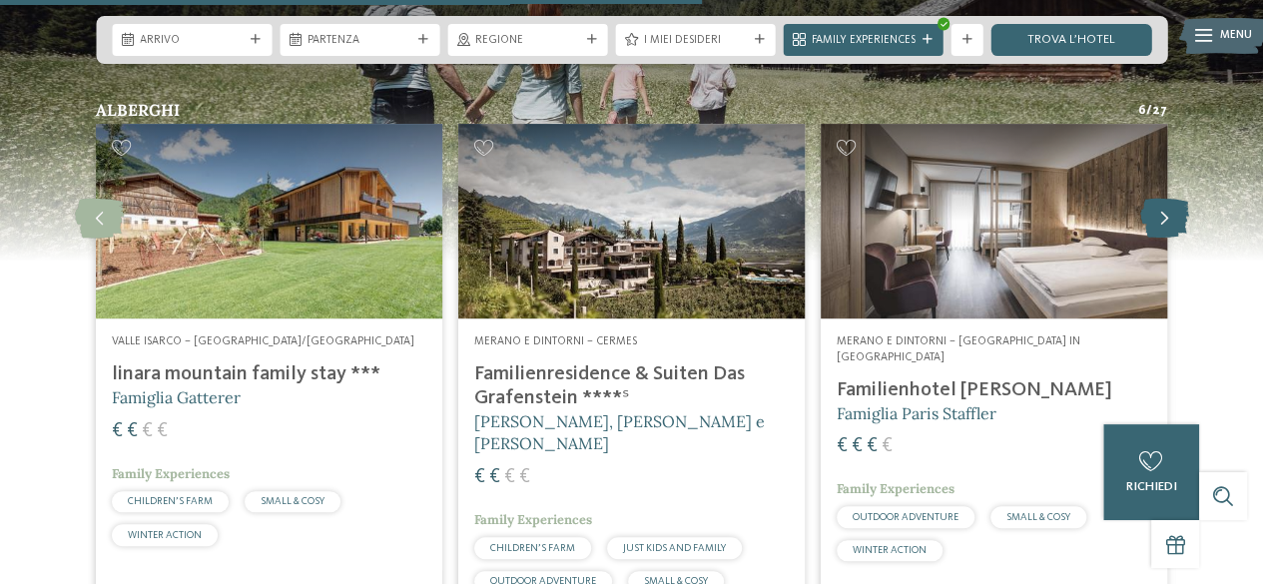
click at [1149, 199] on icon at bounding box center [1164, 219] width 49 height 40
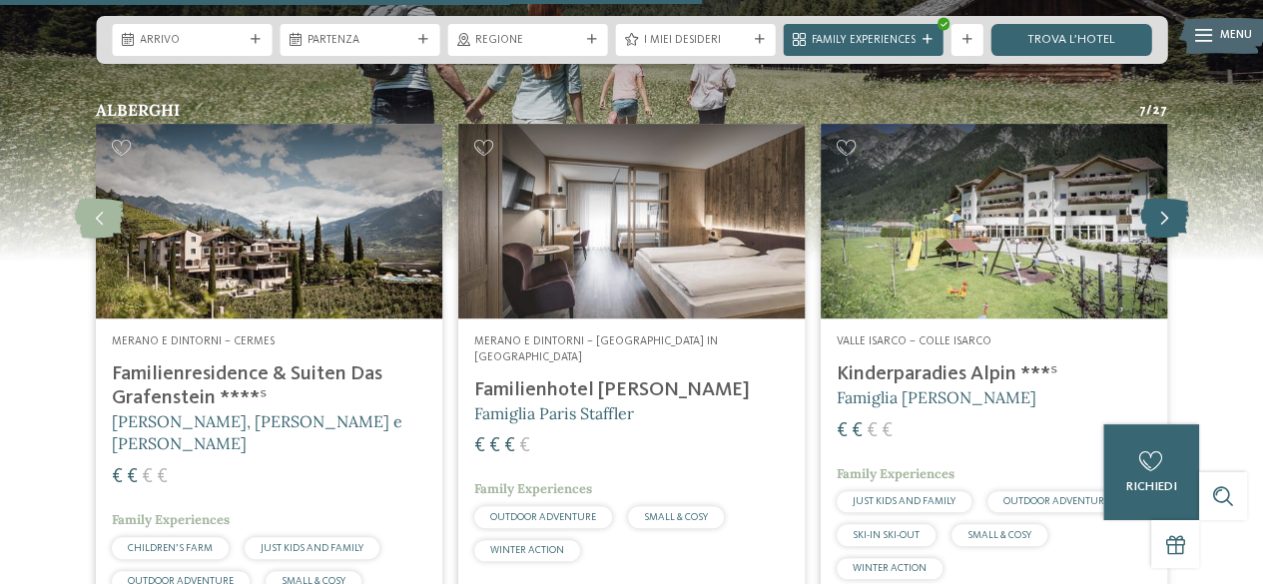
click at [1149, 199] on icon at bounding box center [1164, 219] width 49 height 40
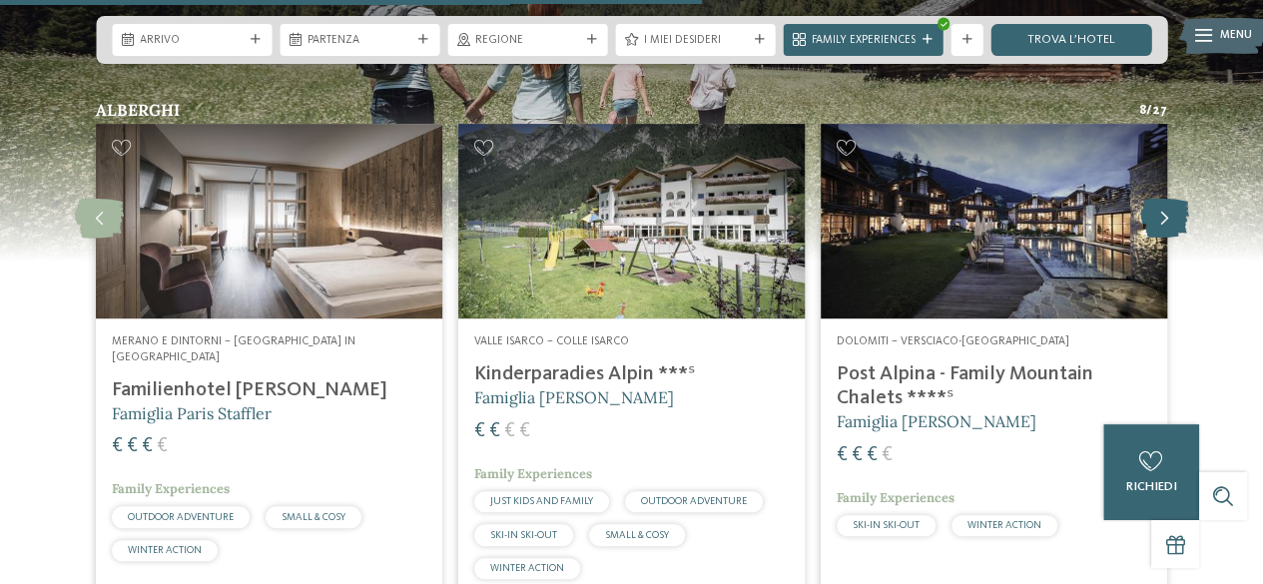
click at [1149, 199] on icon at bounding box center [1164, 219] width 49 height 40
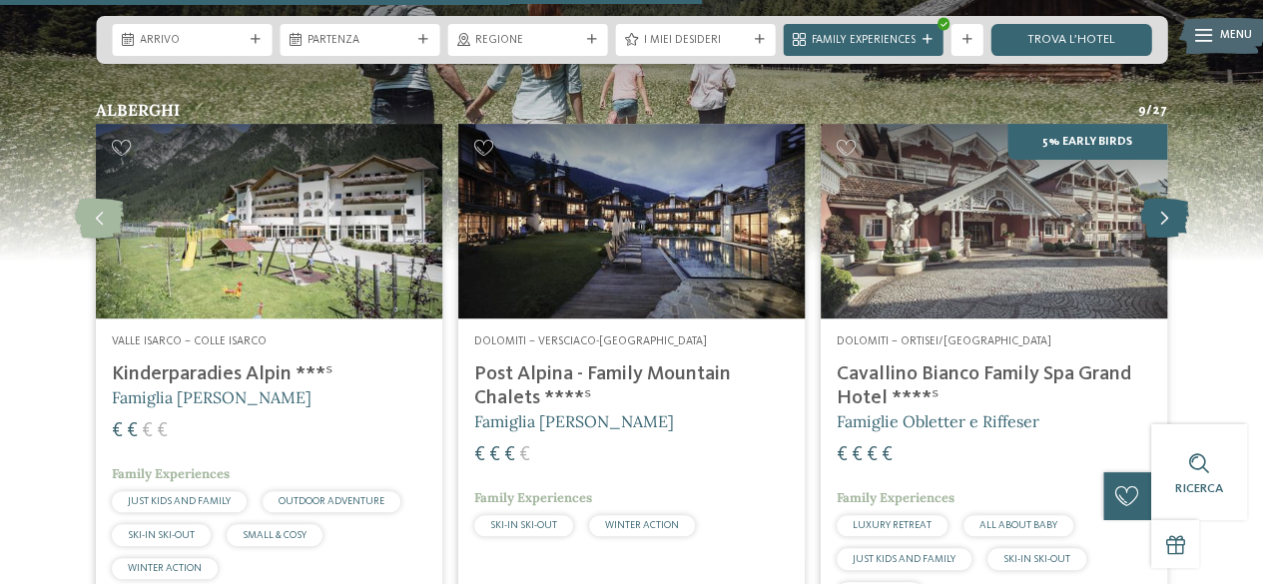
click at [1149, 199] on icon at bounding box center [1164, 219] width 49 height 40
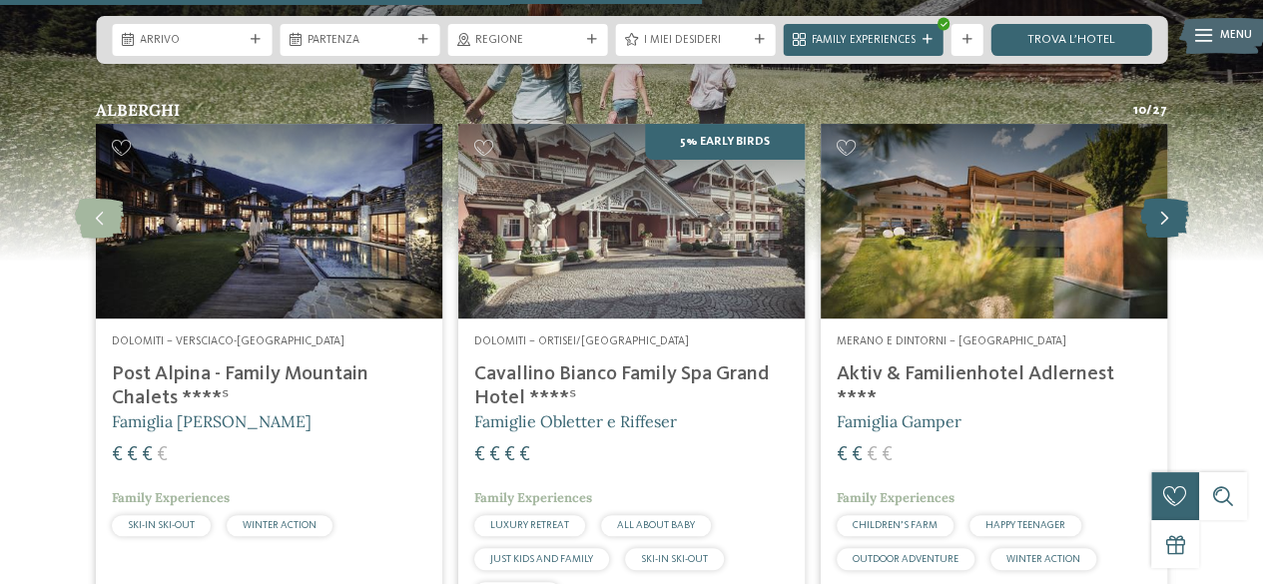
click at [1149, 199] on icon at bounding box center [1164, 219] width 49 height 40
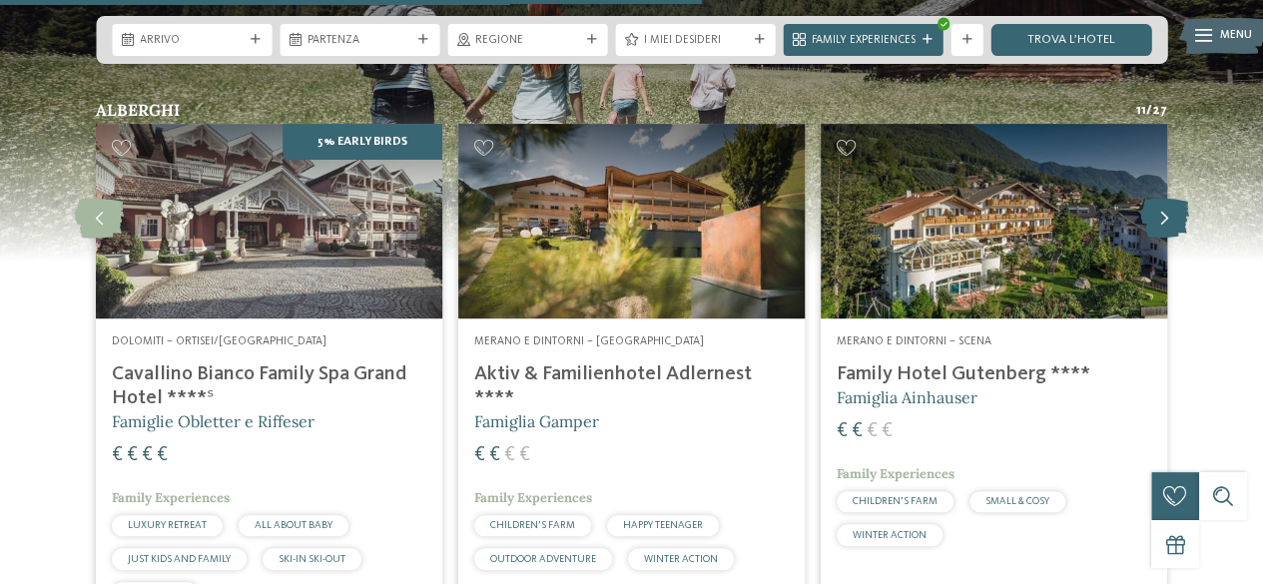
click at [1149, 199] on icon at bounding box center [1164, 219] width 49 height 40
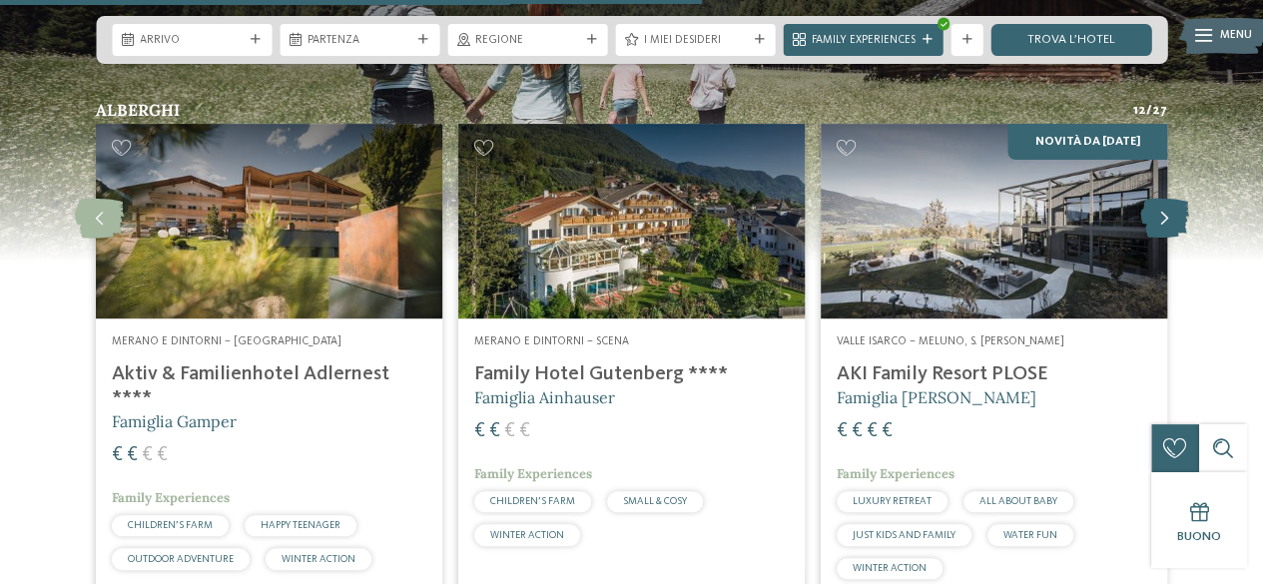
click at [1149, 199] on icon at bounding box center [1164, 219] width 49 height 40
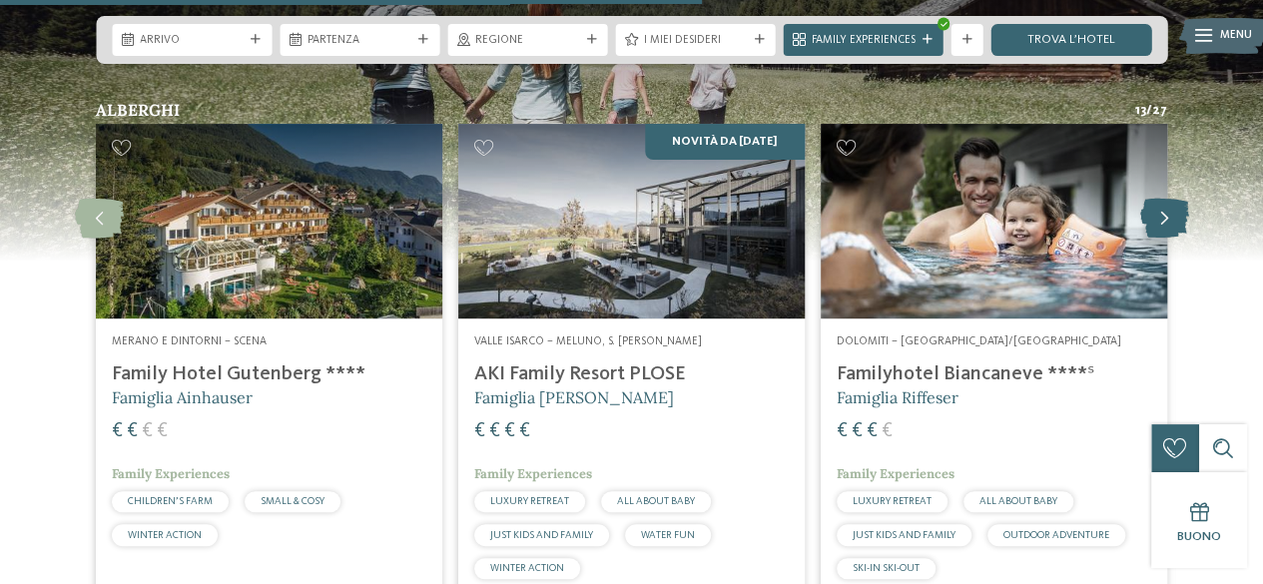
click at [1149, 199] on icon at bounding box center [1164, 219] width 49 height 40
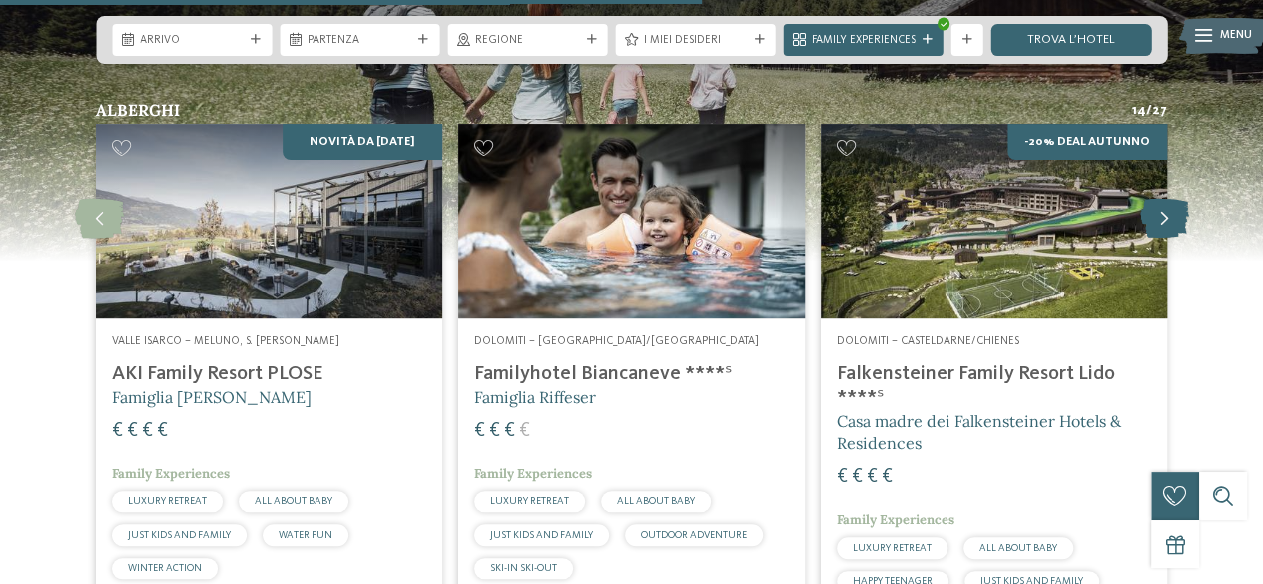
click at [1149, 199] on icon at bounding box center [1164, 219] width 49 height 40
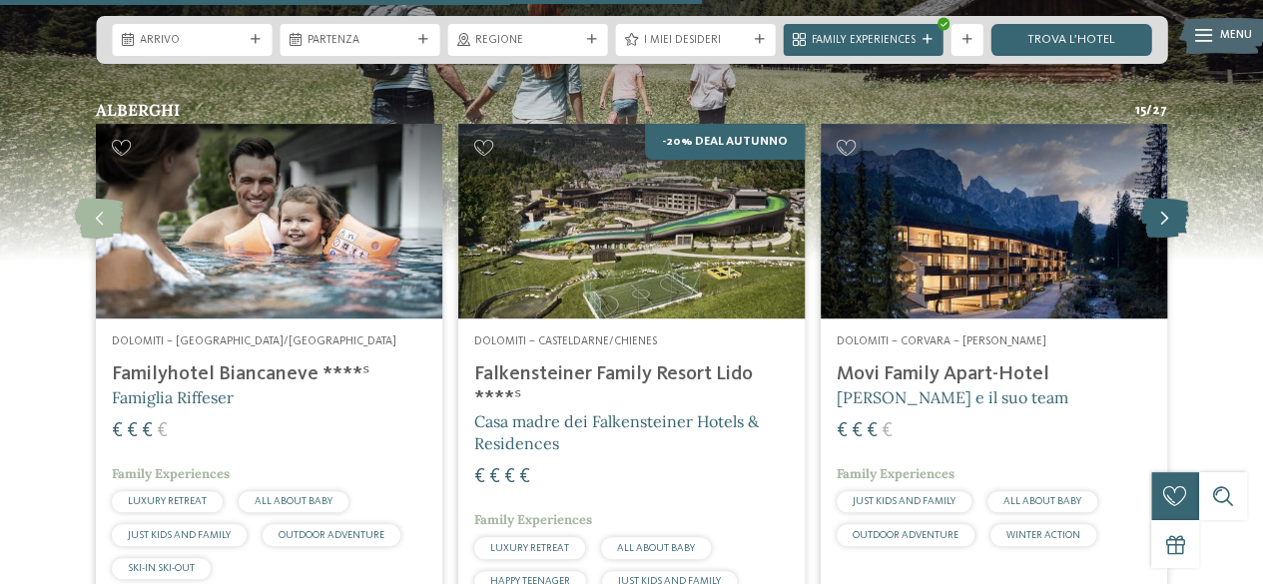
click at [1149, 199] on icon at bounding box center [1164, 219] width 49 height 40
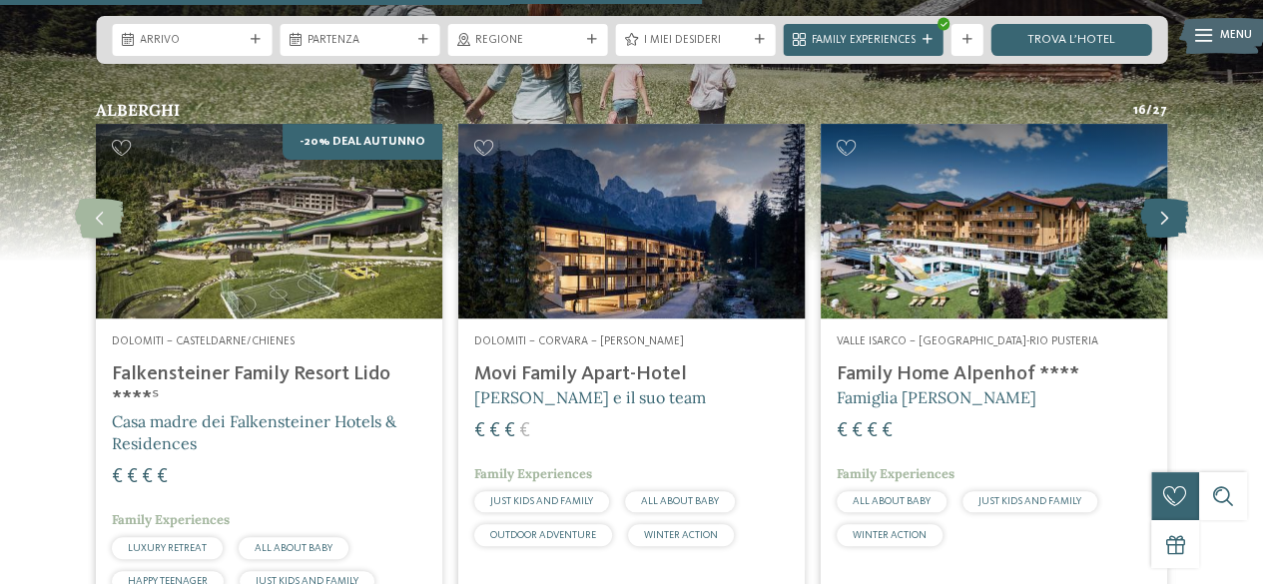
click at [1149, 199] on icon at bounding box center [1164, 219] width 49 height 40
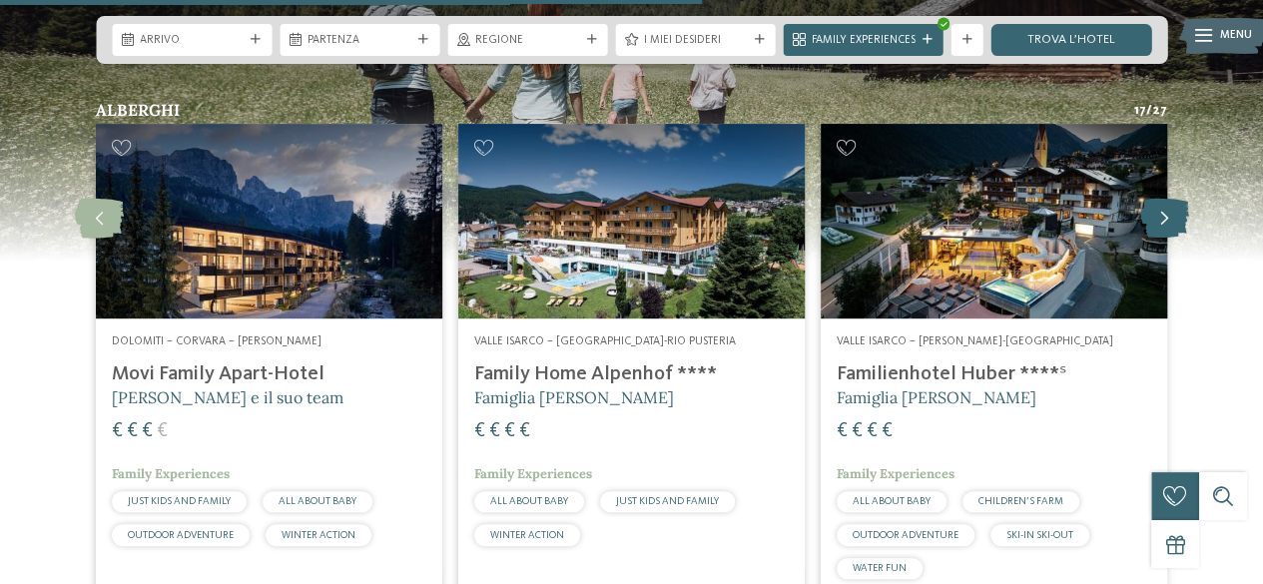
click at [1149, 199] on icon at bounding box center [1164, 219] width 49 height 40
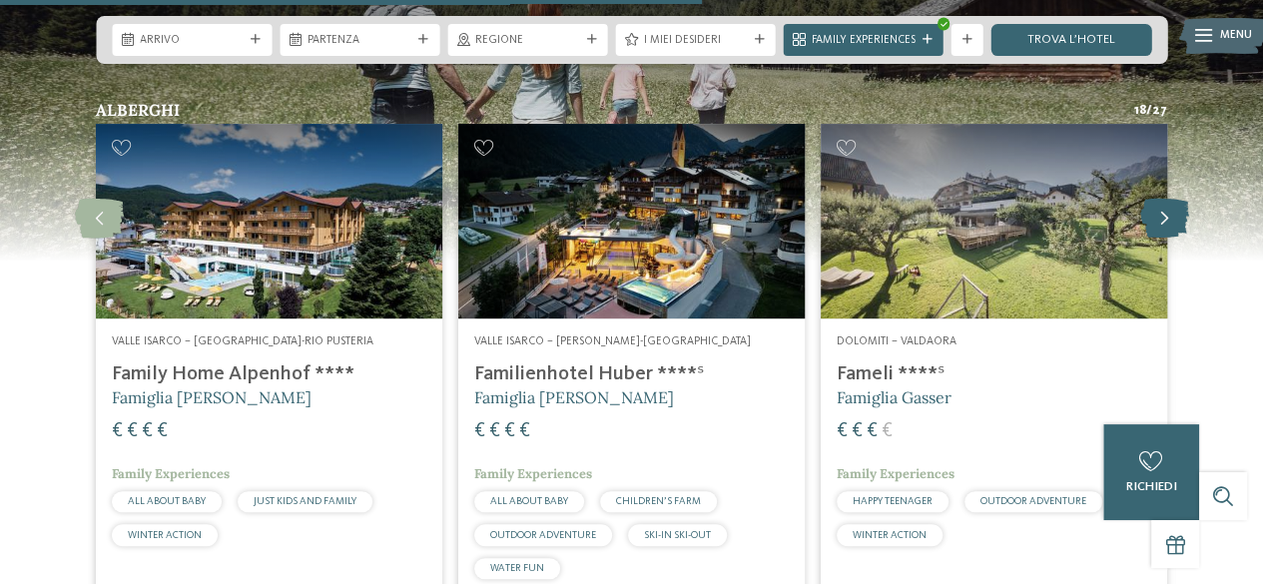
click at [1149, 199] on icon at bounding box center [1164, 219] width 49 height 40
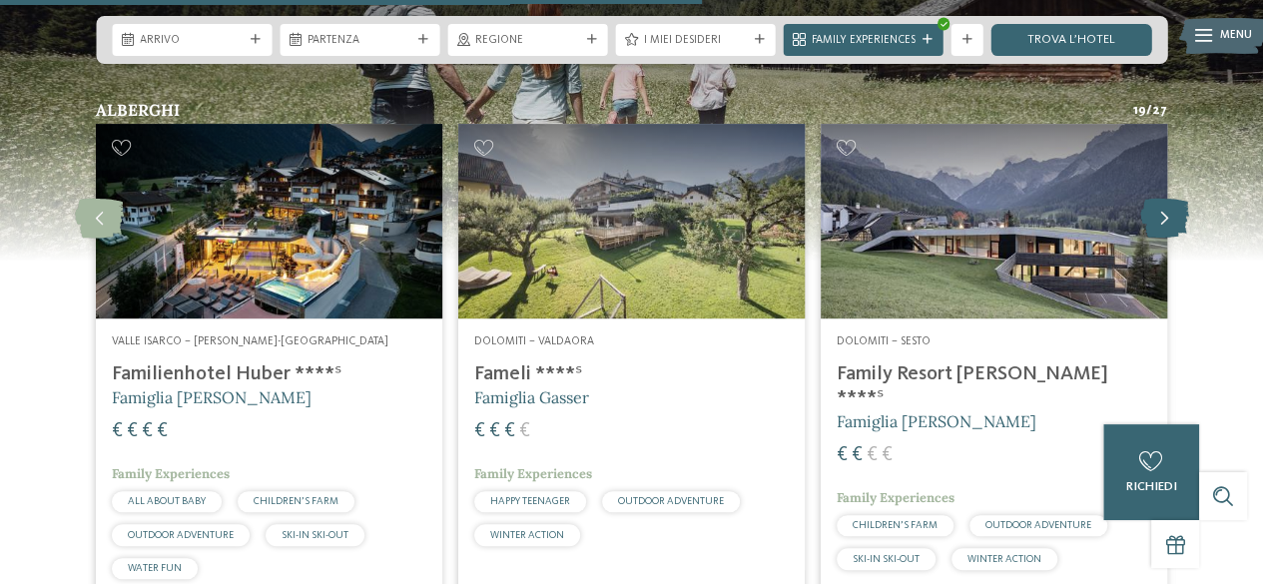
click at [1149, 199] on icon at bounding box center [1164, 219] width 49 height 40
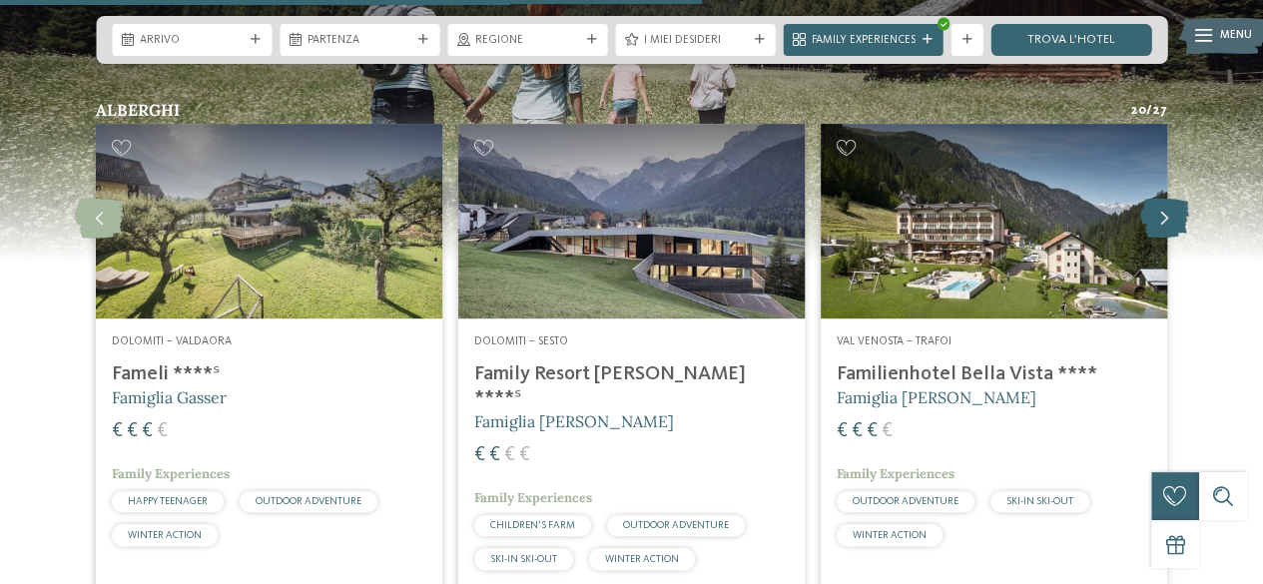
click at [1149, 199] on icon at bounding box center [1164, 219] width 49 height 40
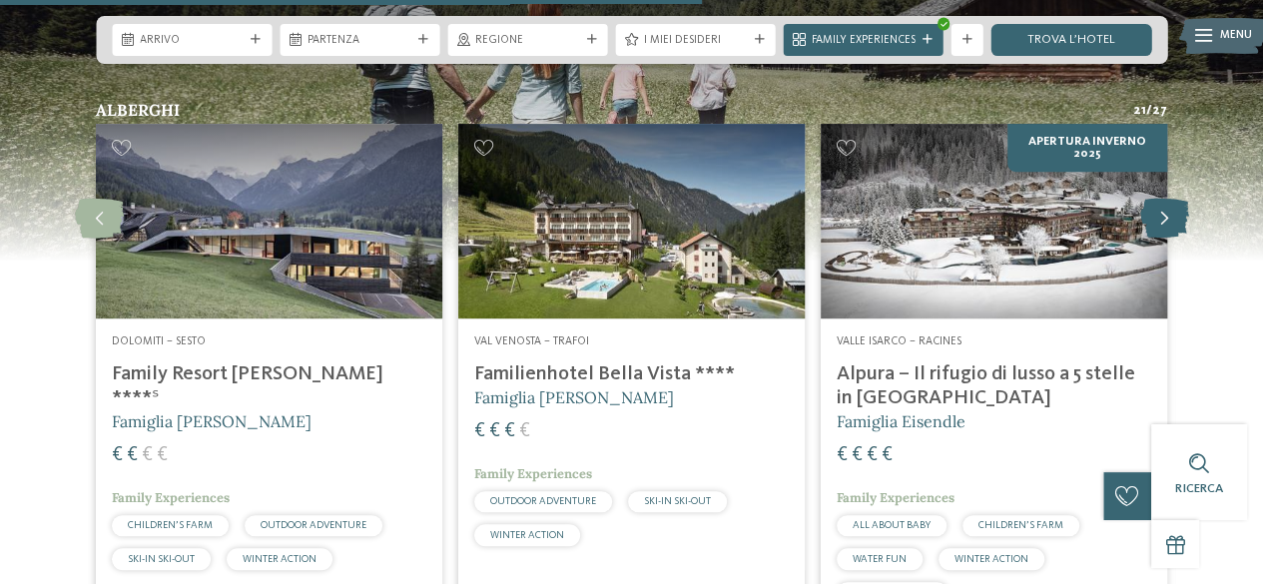
click at [1149, 199] on icon at bounding box center [1164, 219] width 49 height 40
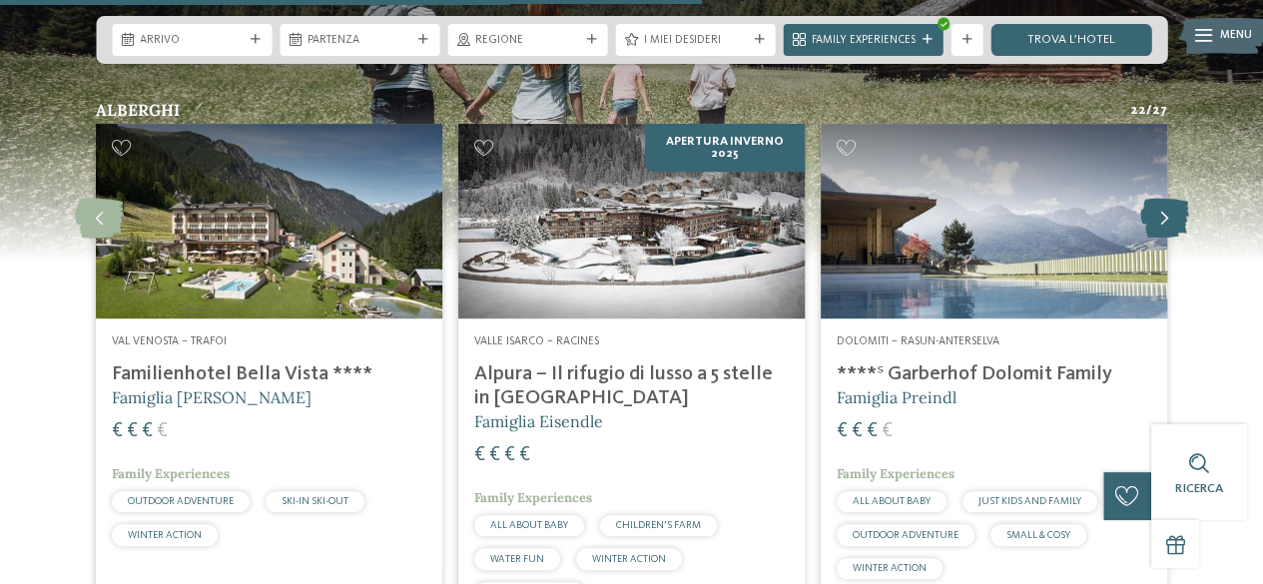
click at [1149, 199] on icon at bounding box center [1164, 219] width 49 height 40
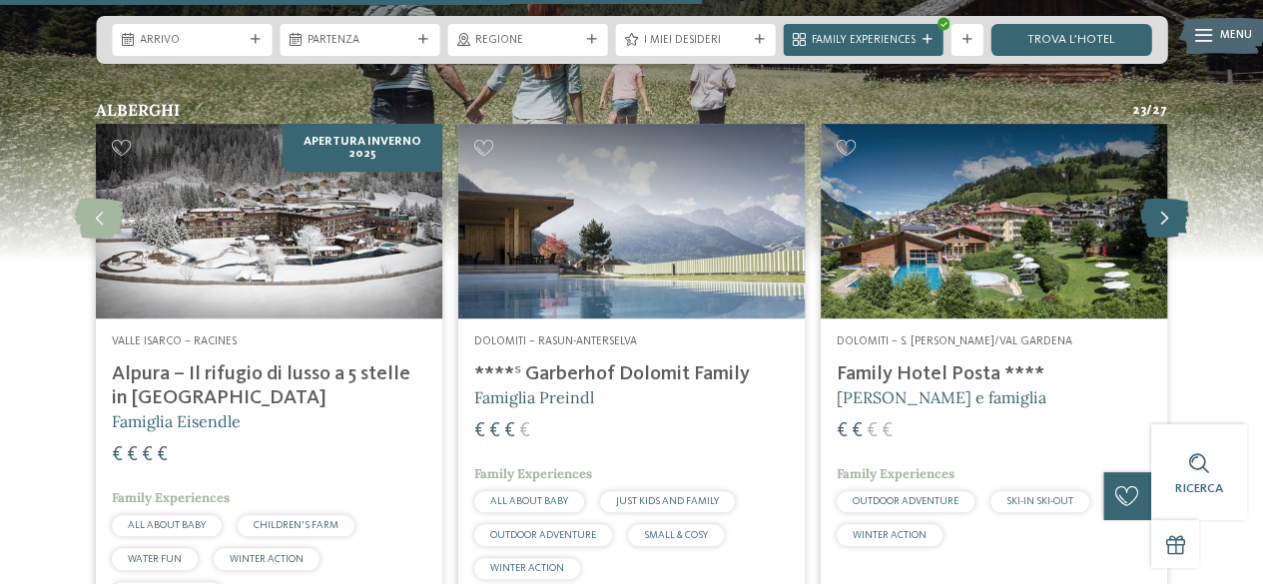
click at [1149, 199] on icon at bounding box center [1164, 219] width 49 height 40
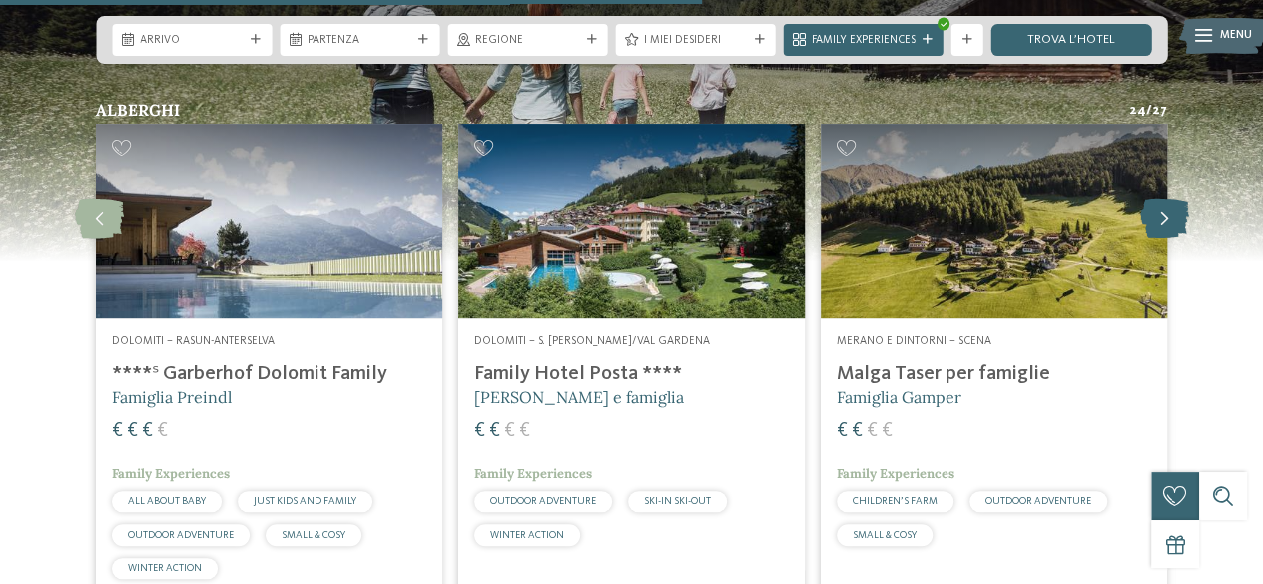
click at [1149, 199] on icon at bounding box center [1164, 219] width 49 height 40
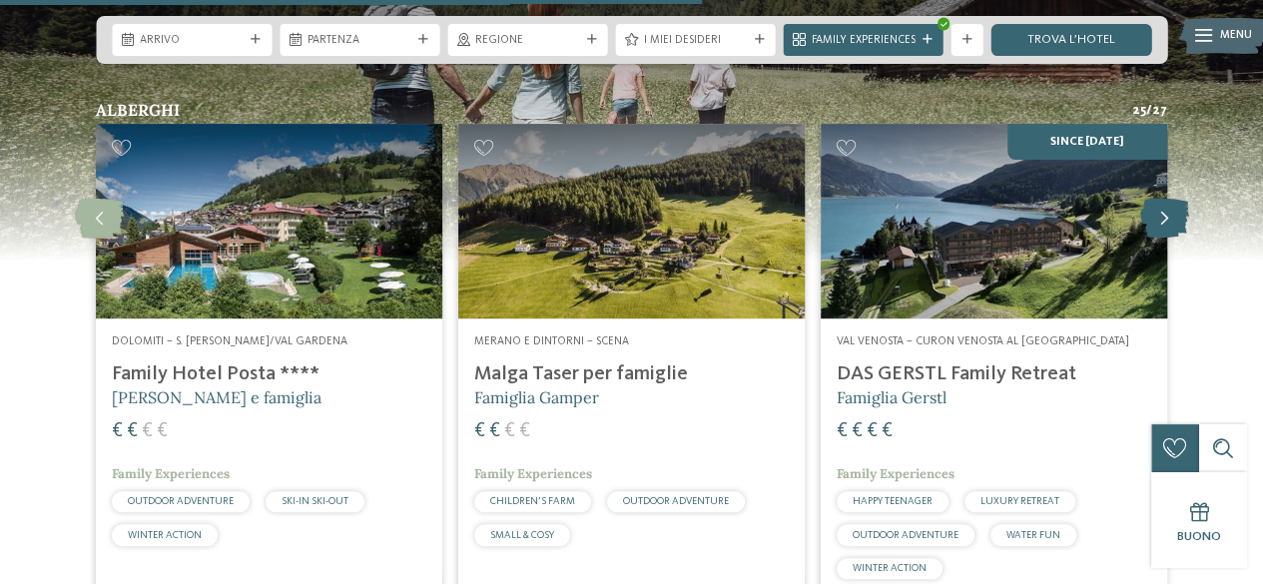
click at [1149, 199] on icon at bounding box center [1164, 219] width 49 height 40
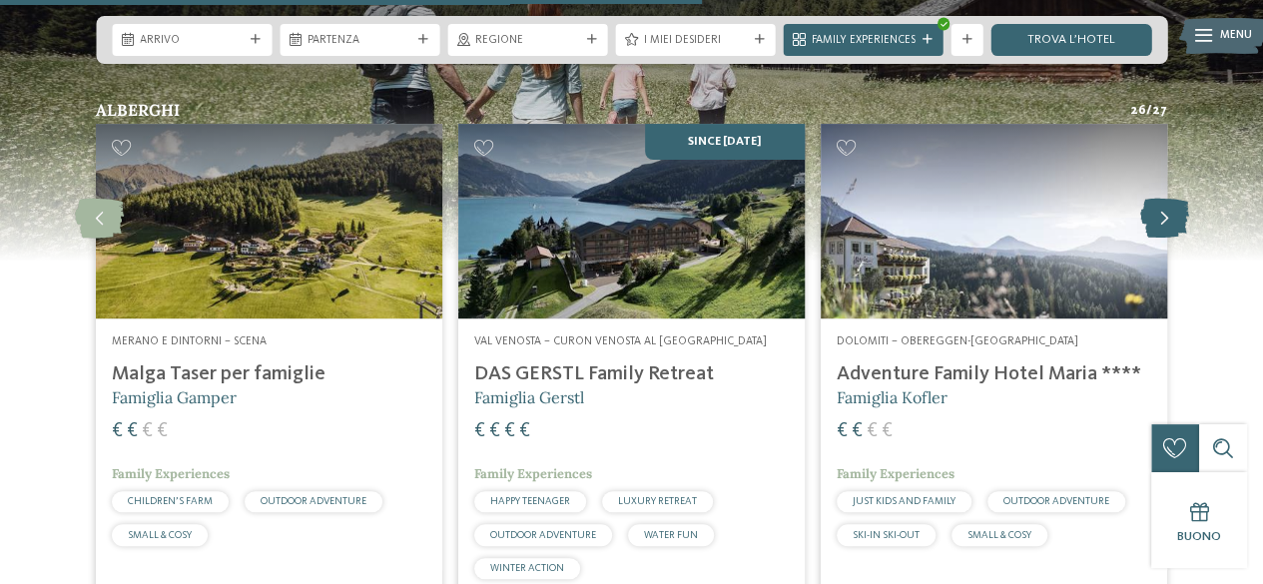
click at [1149, 199] on icon at bounding box center [1164, 219] width 49 height 40
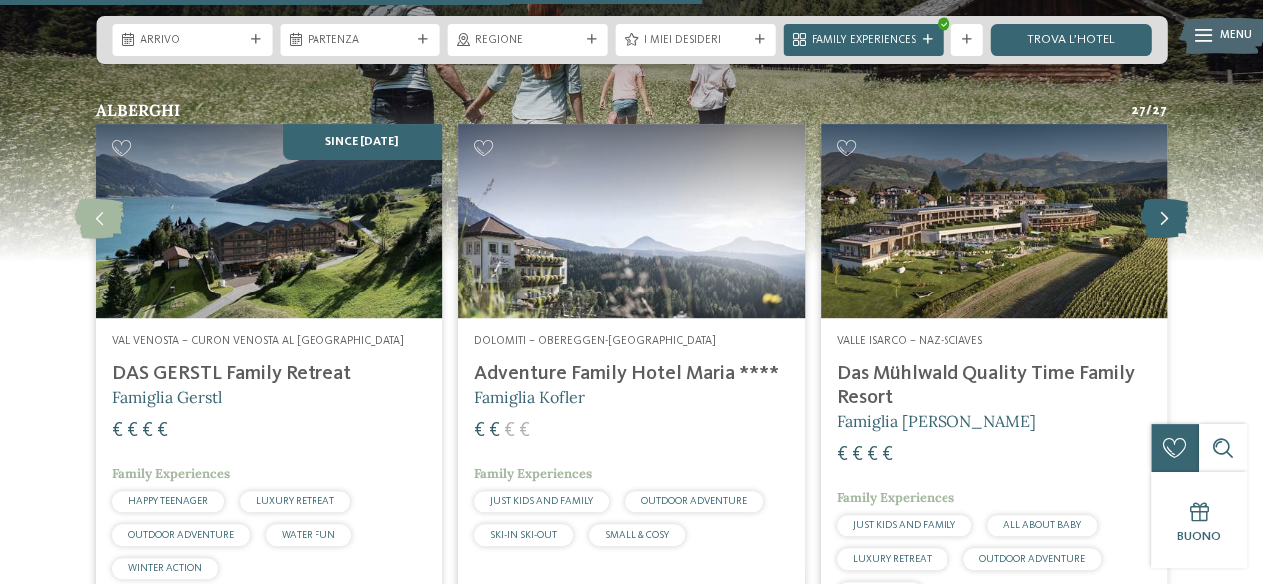
click at [1149, 199] on icon at bounding box center [1164, 219] width 49 height 40
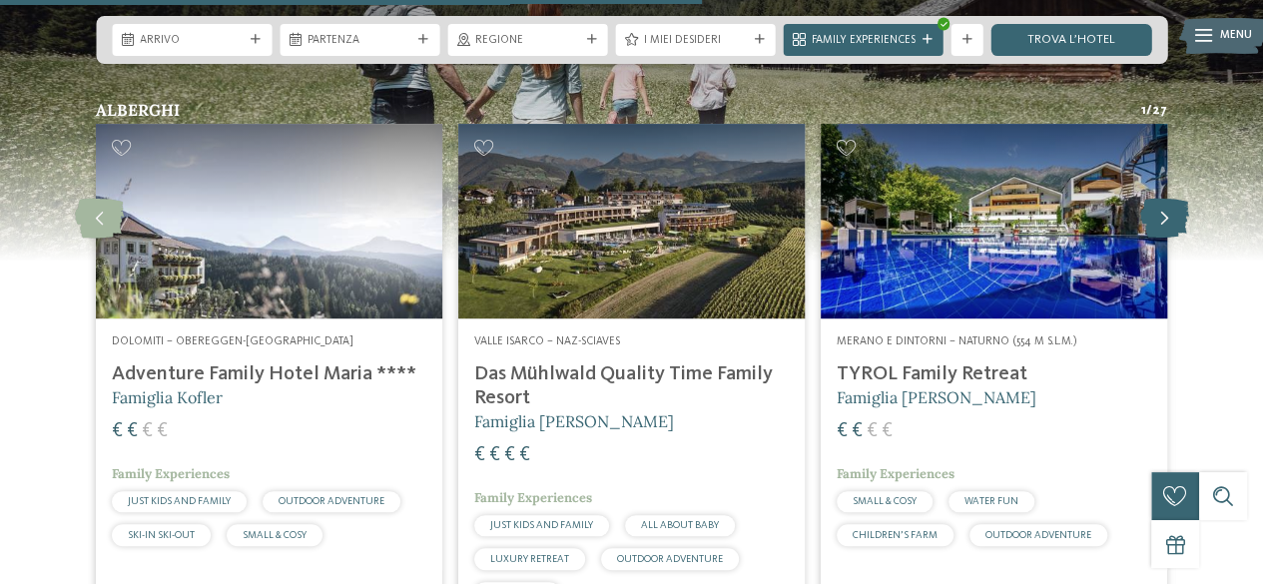
click at [1149, 199] on icon at bounding box center [1164, 219] width 49 height 40
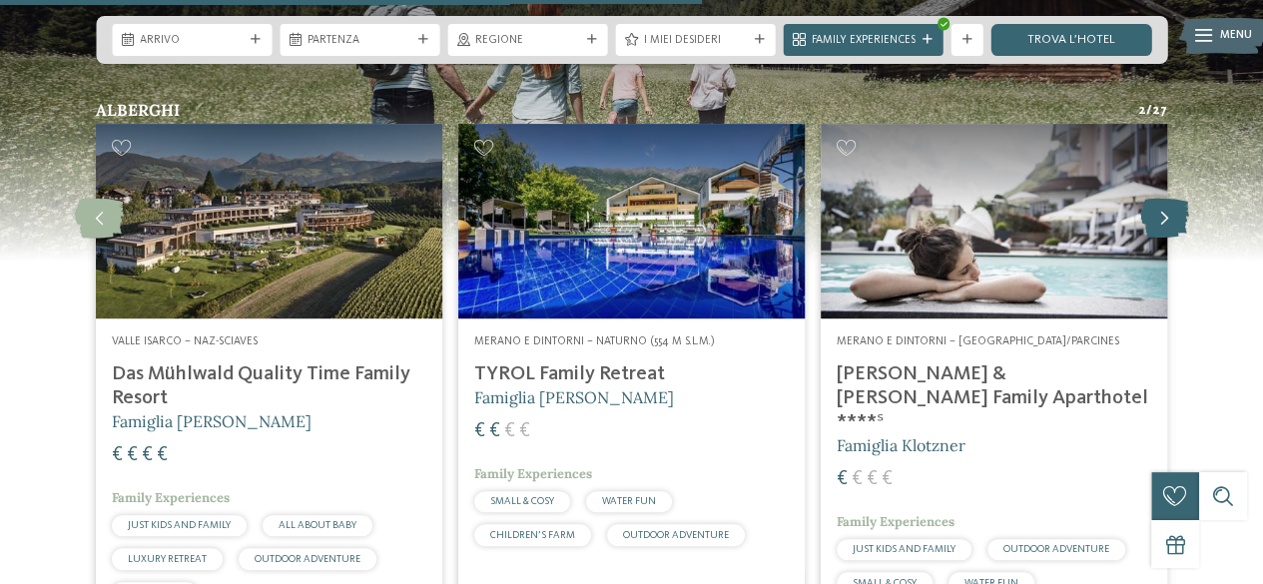
click at [1149, 199] on icon at bounding box center [1164, 219] width 49 height 40
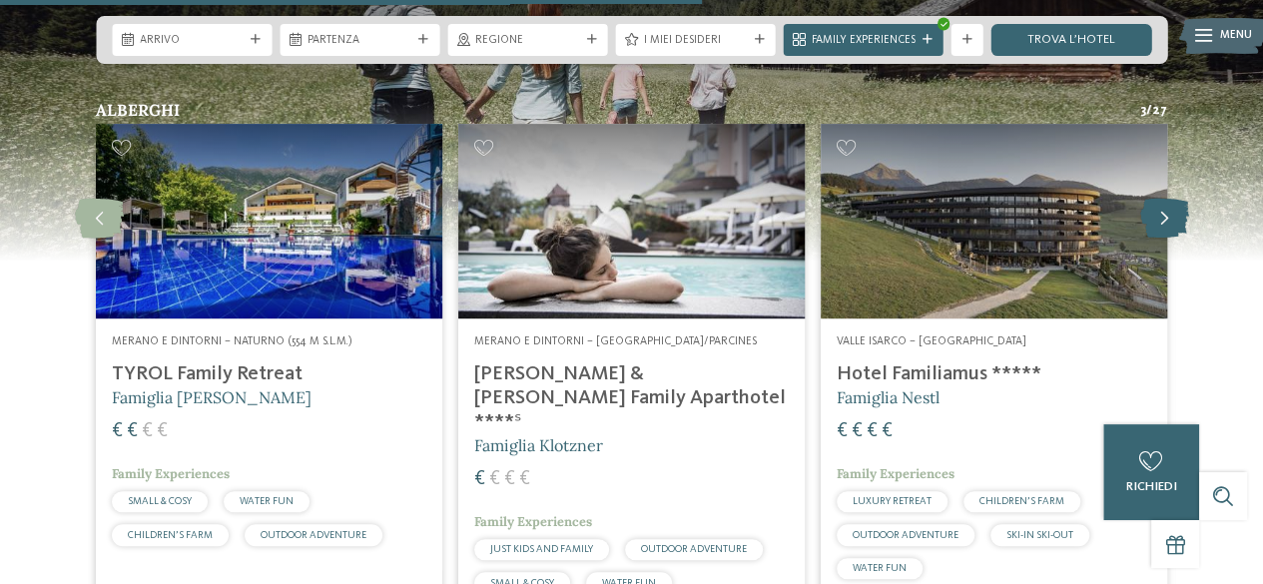
click at [1149, 199] on icon at bounding box center [1164, 219] width 49 height 40
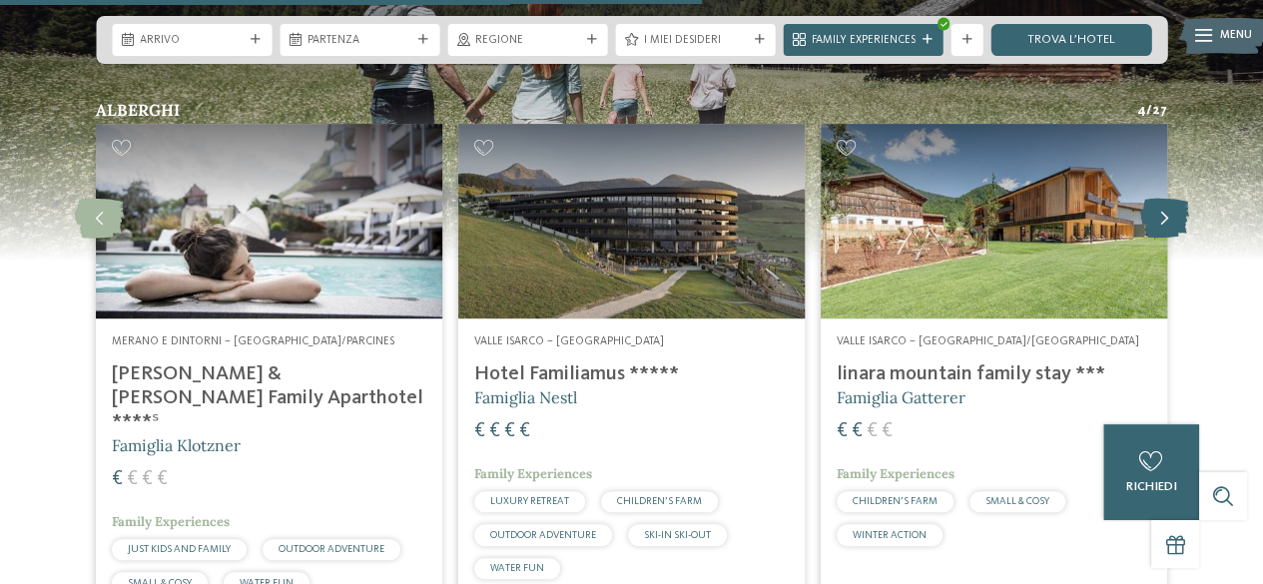
click at [1149, 199] on icon at bounding box center [1164, 219] width 49 height 40
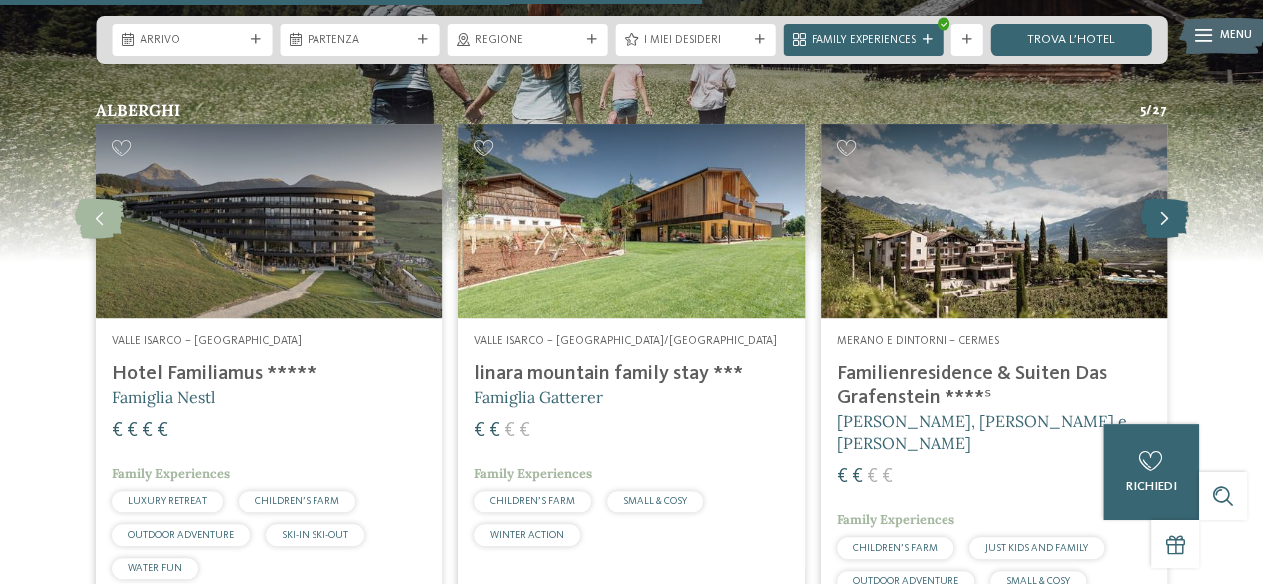
click at [1149, 199] on icon at bounding box center [1164, 219] width 49 height 40
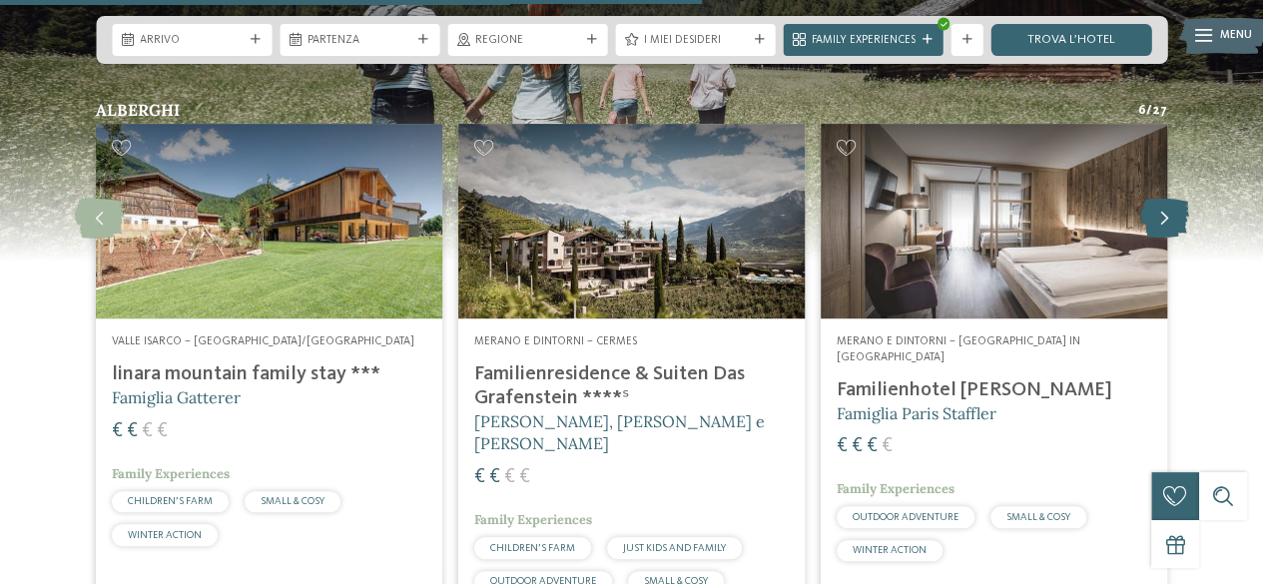
click at [1149, 199] on icon at bounding box center [1164, 219] width 49 height 40
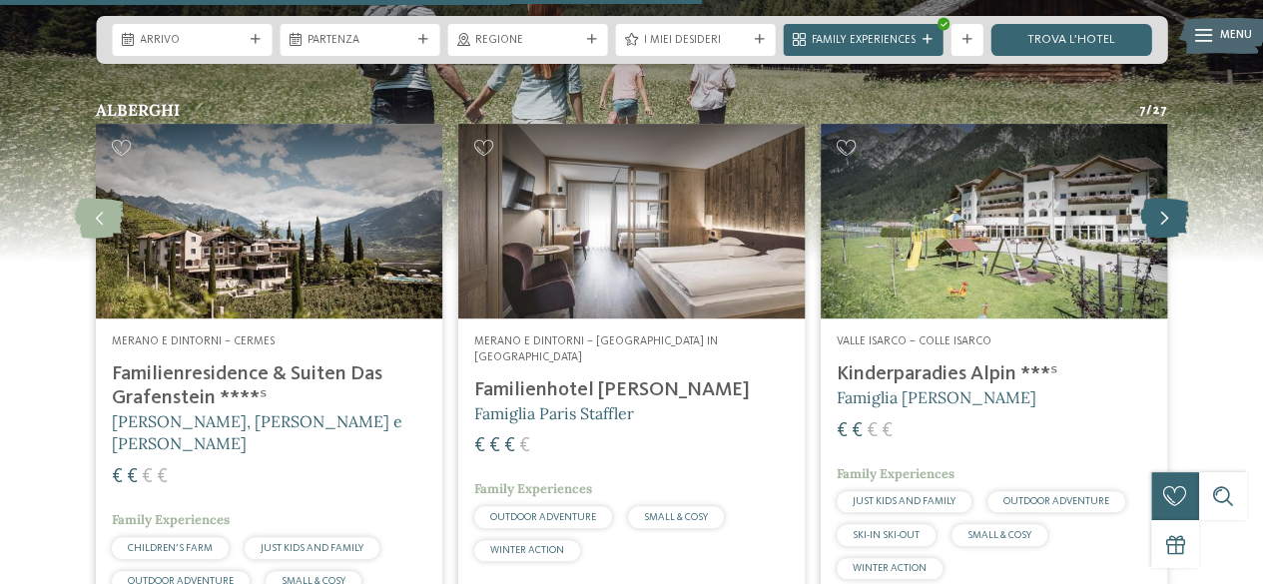
click at [1150, 199] on icon at bounding box center [1164, 219] width 49 height 40
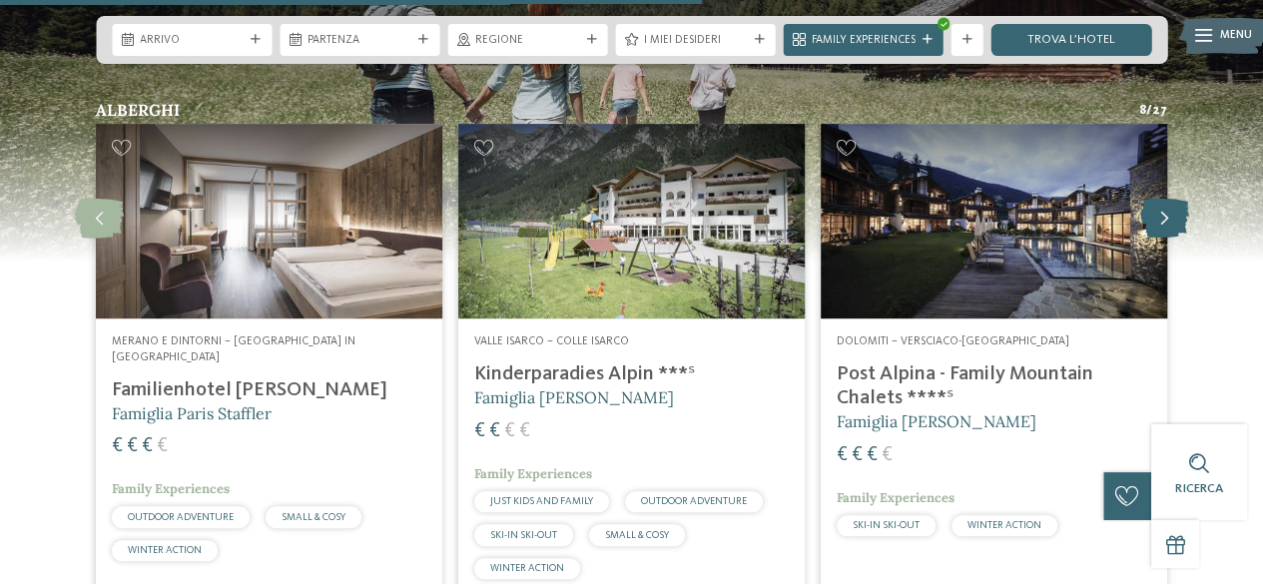
click at [1150, 199] on icon at bounding box center [1164, 219] width 49 height 40
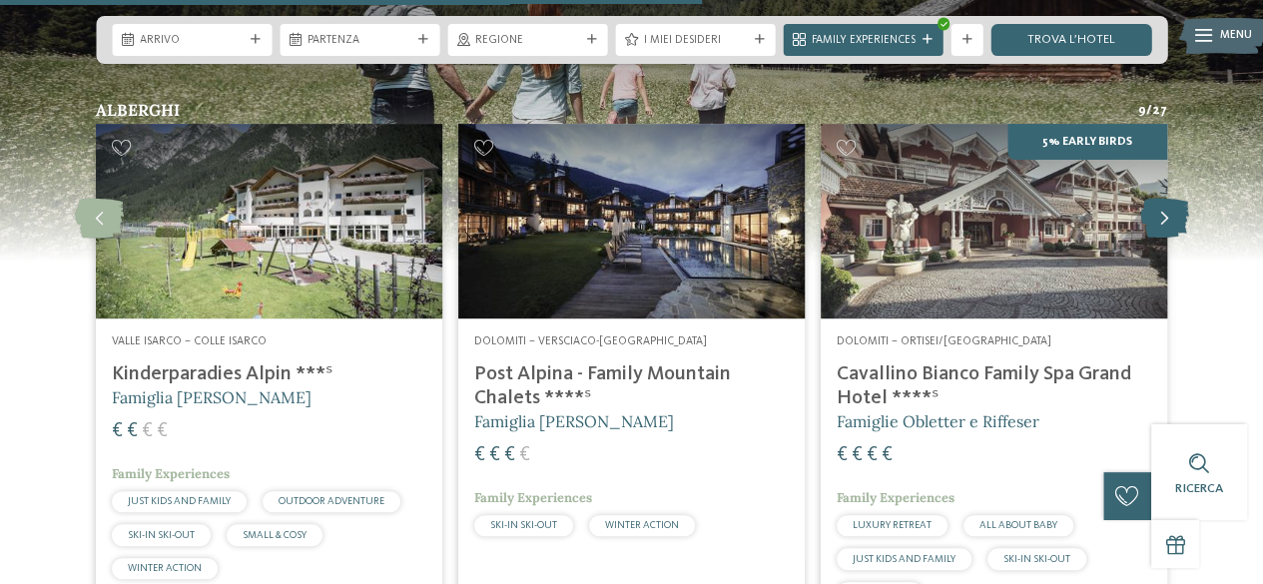
click at [1150, 199] on icon at bounding box center [1164, 219] width 49 height 40
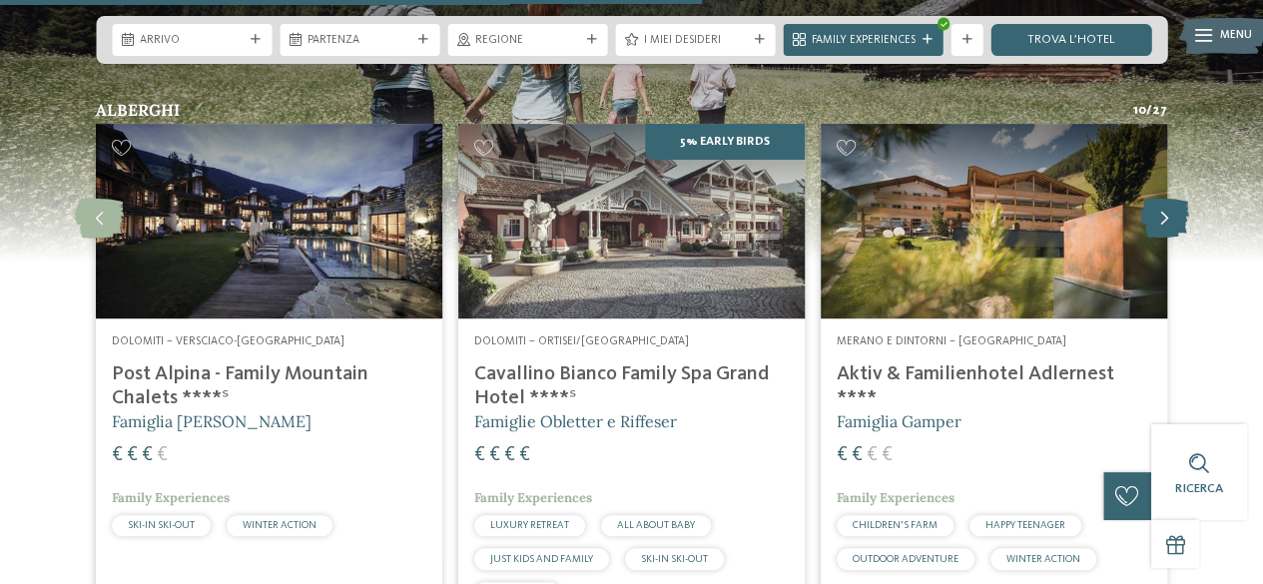
click at [1150, 199] on icon at bounding box center [1164, 219] width 49 height 40
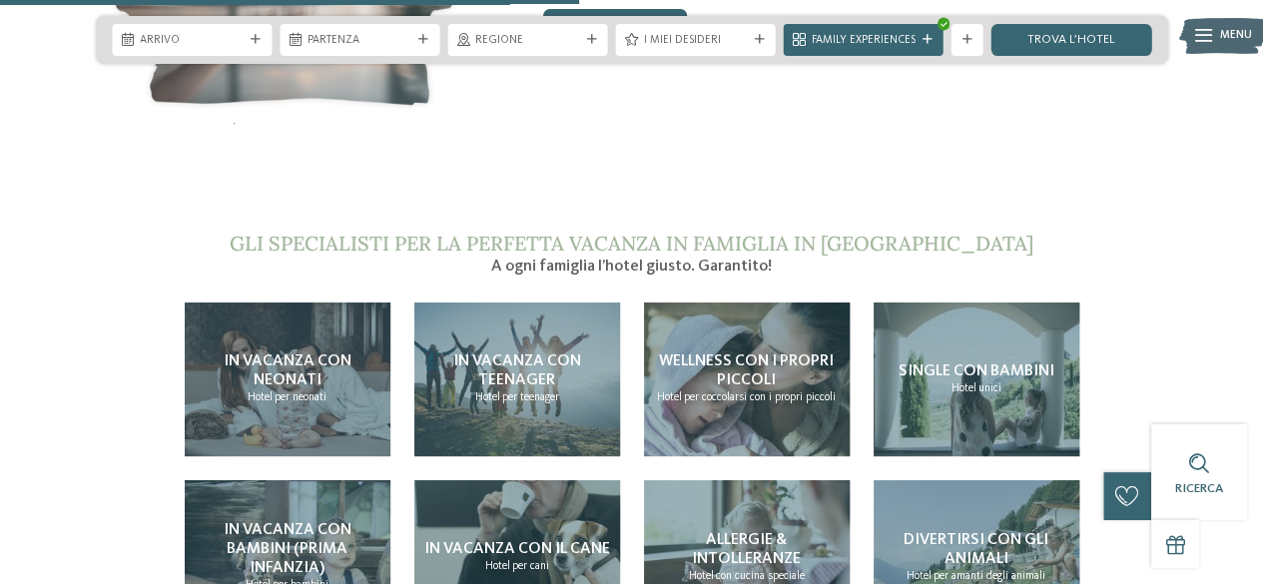
scroll to position [3195, 0]
